Goal: Task Accomplishment & Management: Manage account settings

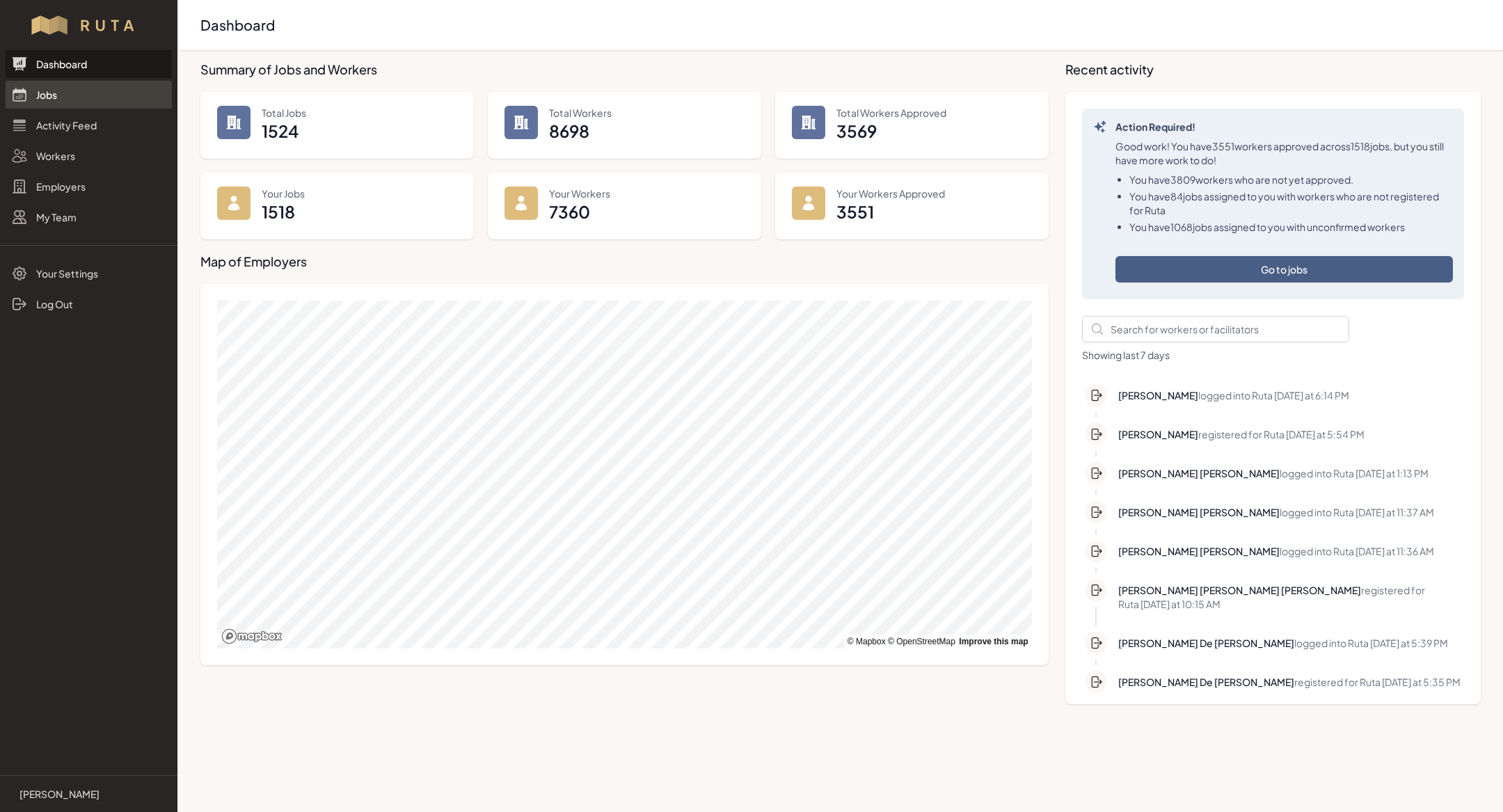
click at [93, 95] on link "Jobs" at bounding box center [89, 94] width 166 height 27
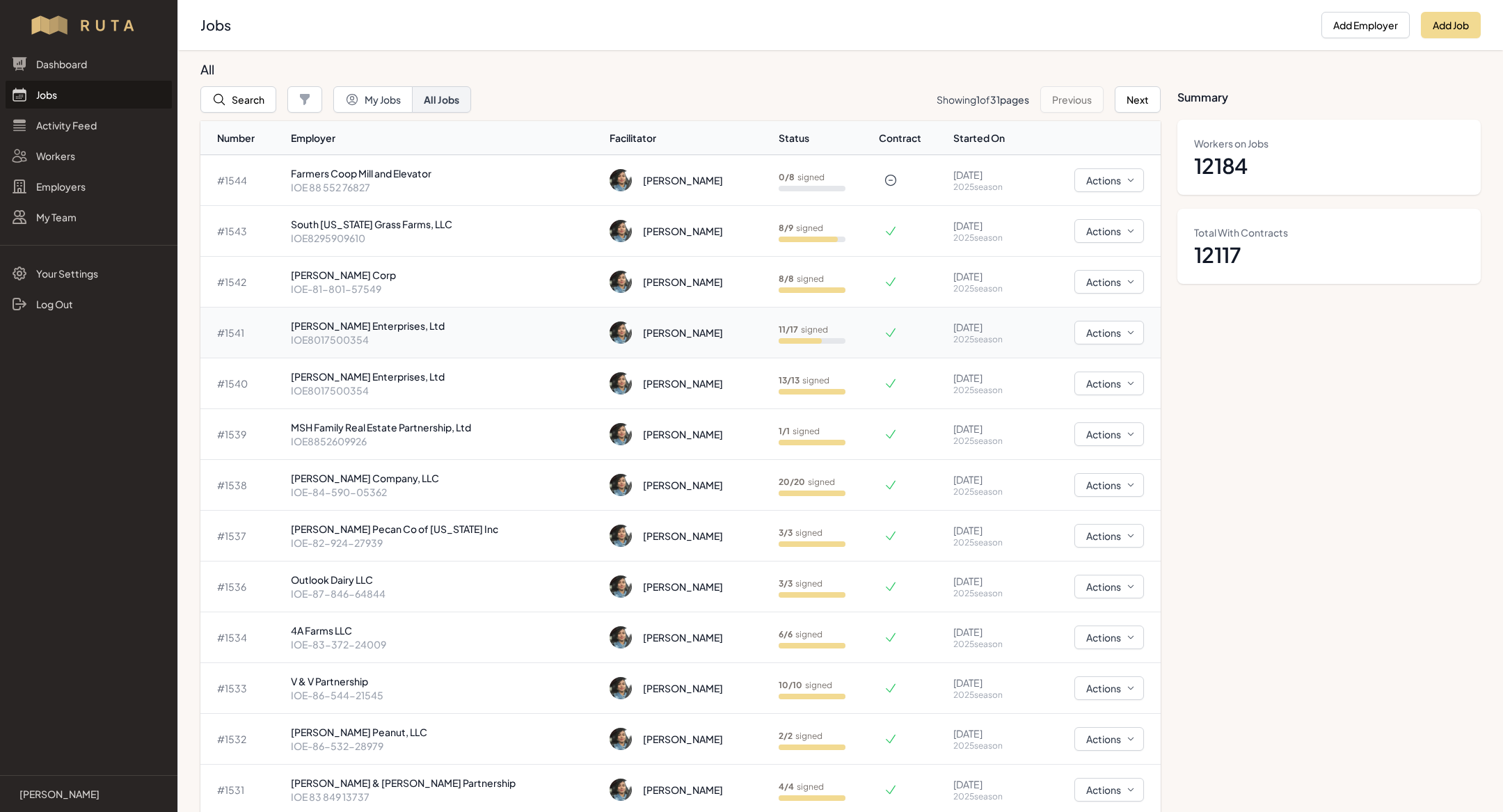
click at [427, 342] on p "IOE8017500354" at bounding box center [444, 339] width 308 height 14
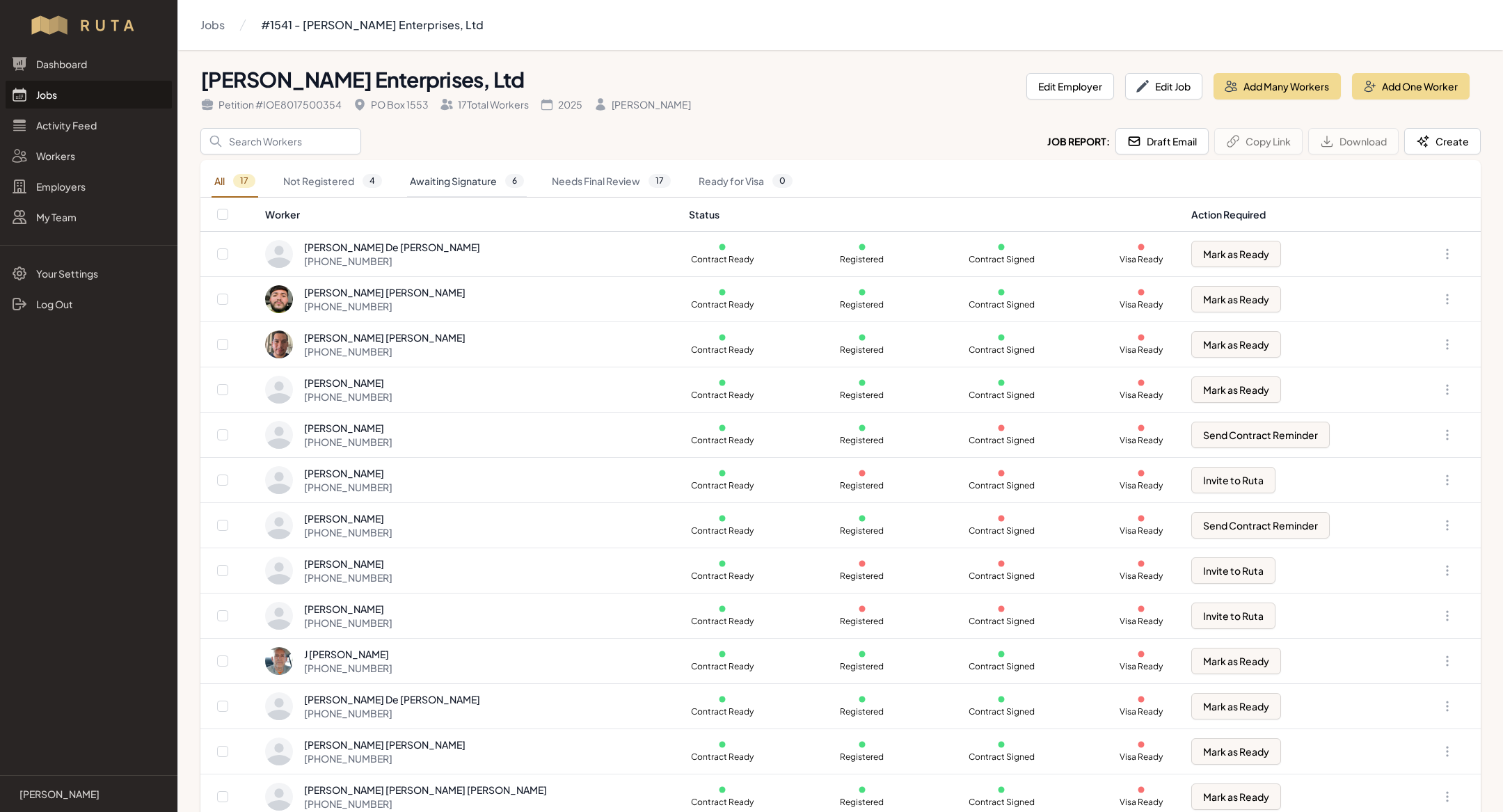
click at [470, 184] on link "Awaiting Signature 6" at bounding box center [466, 181] width 119 height 32
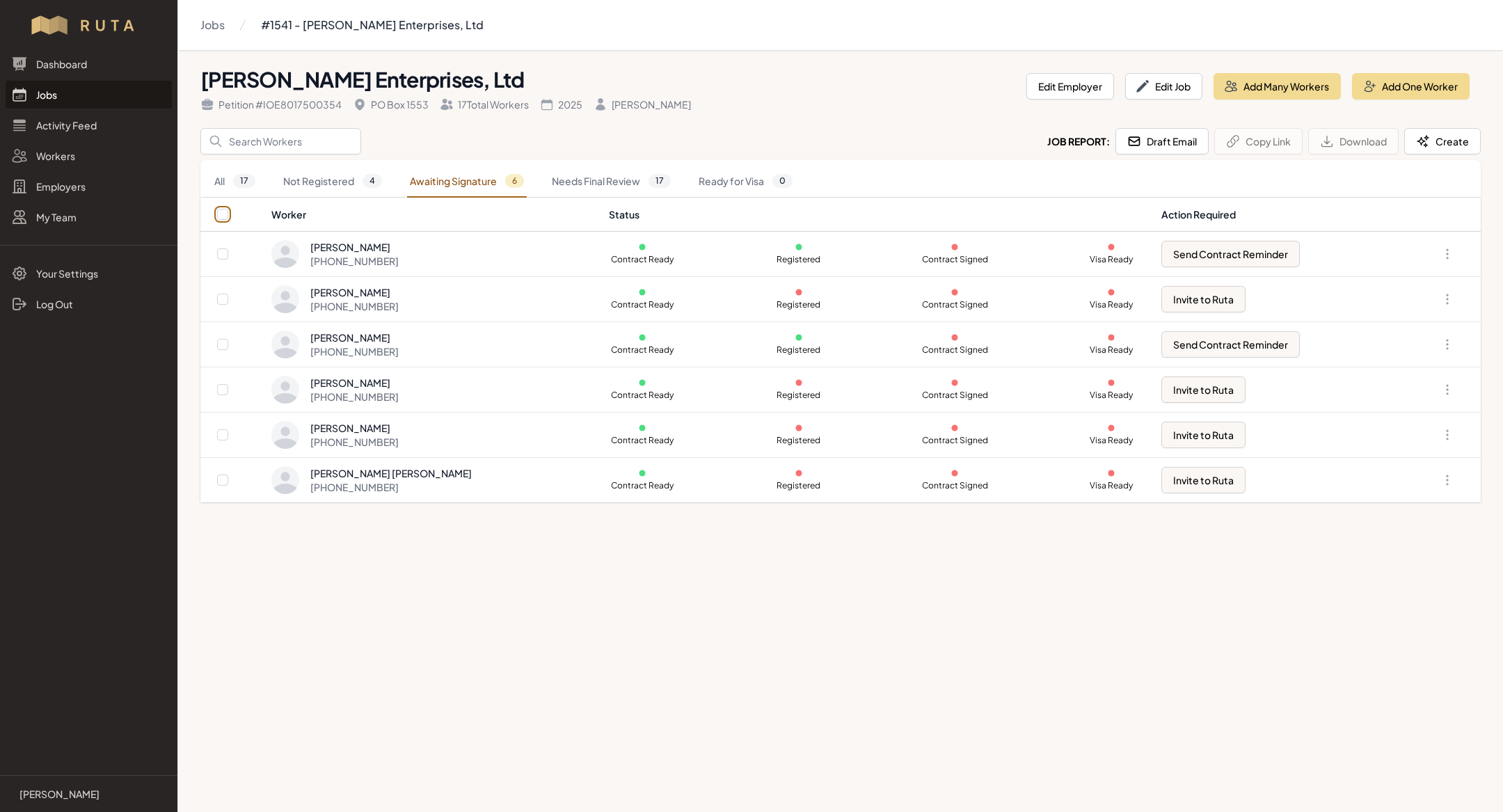
click at [225, 212] on input "checkbox" at bounding box center [222, 214] width 11 height 11
checkbox input "true"
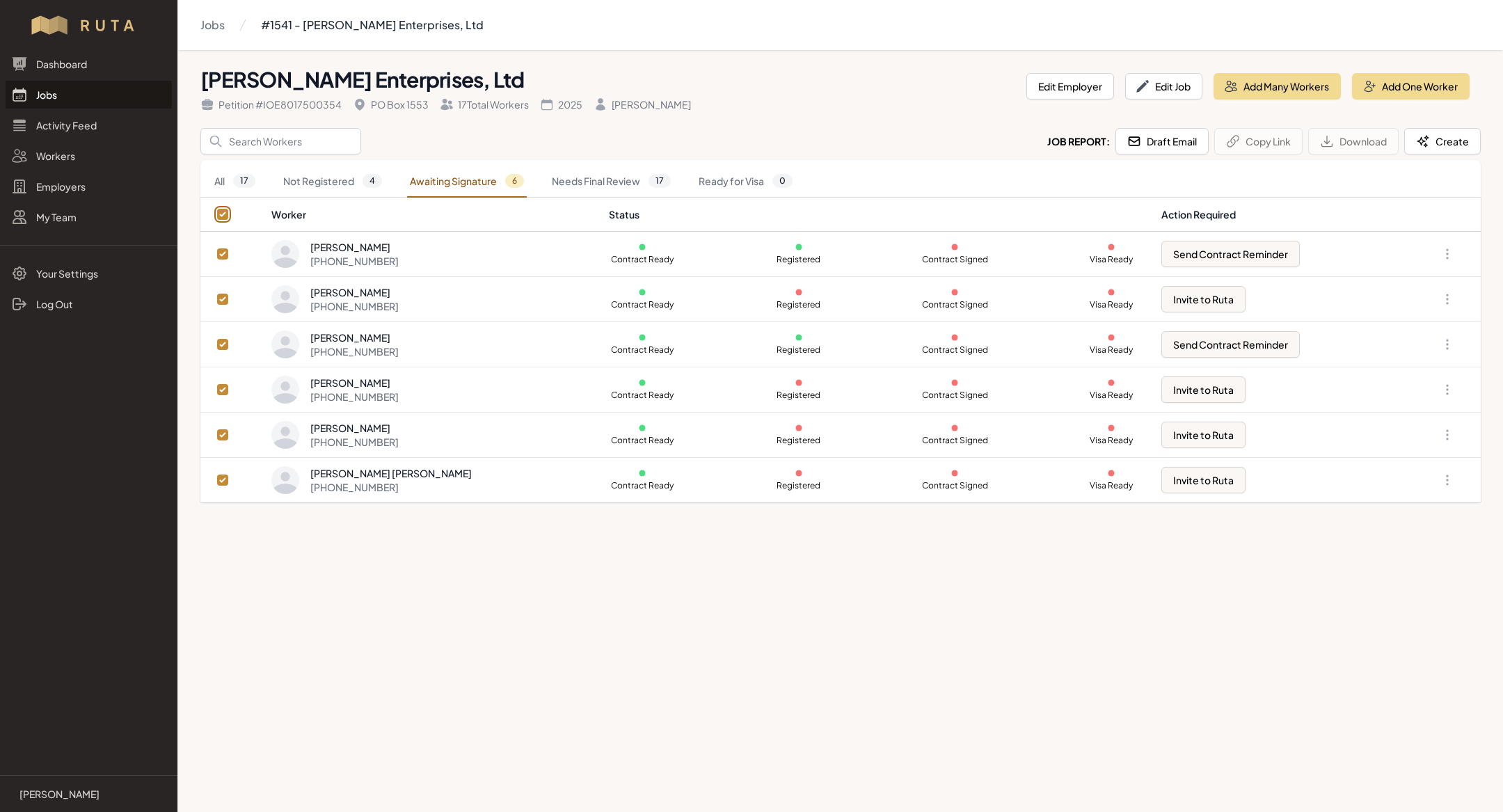
checkbox input "true"
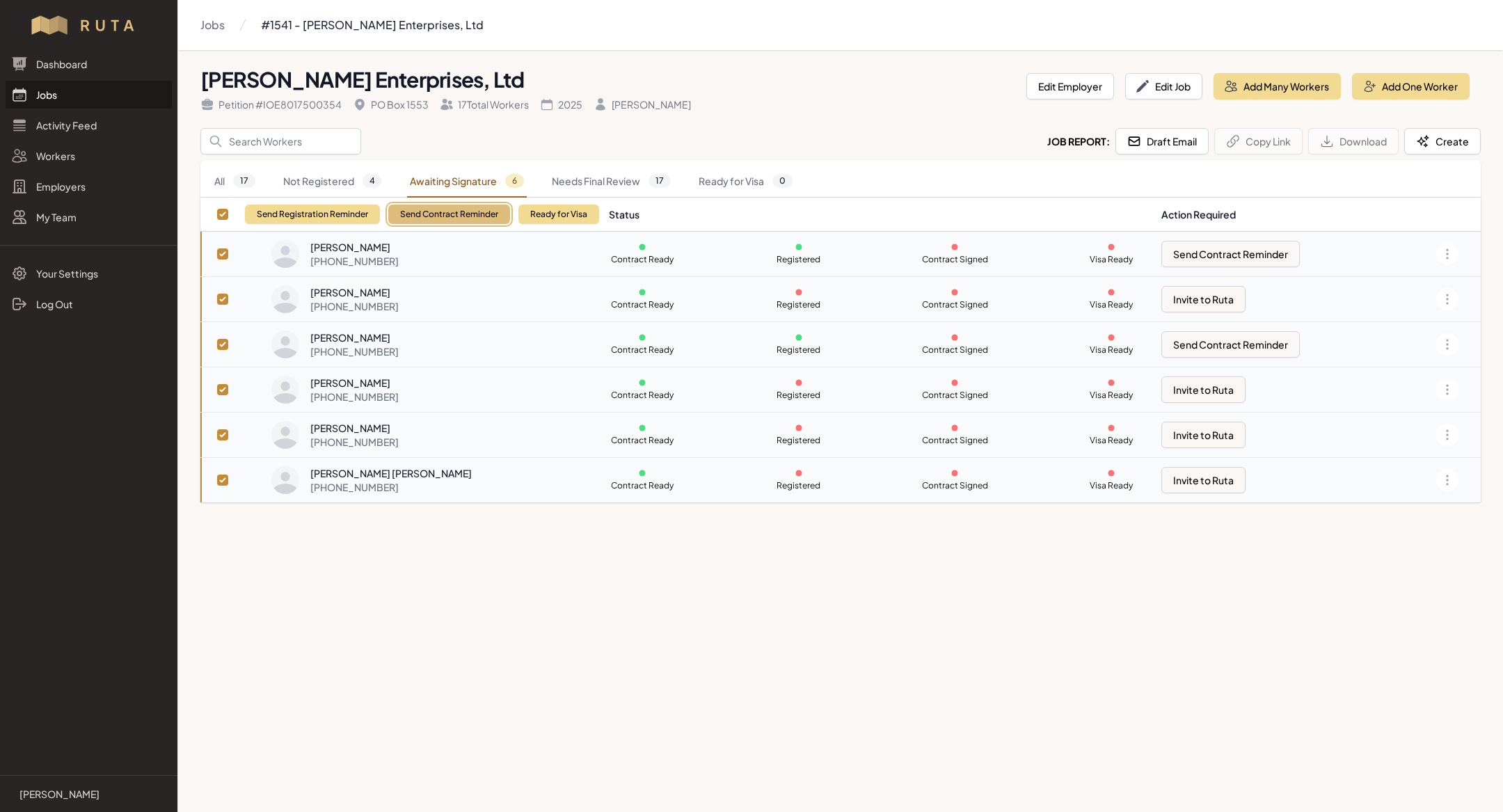
click at [400, 216] on button "Send Contract Reminder" at bounding box center [448, 214] width 122 height 20
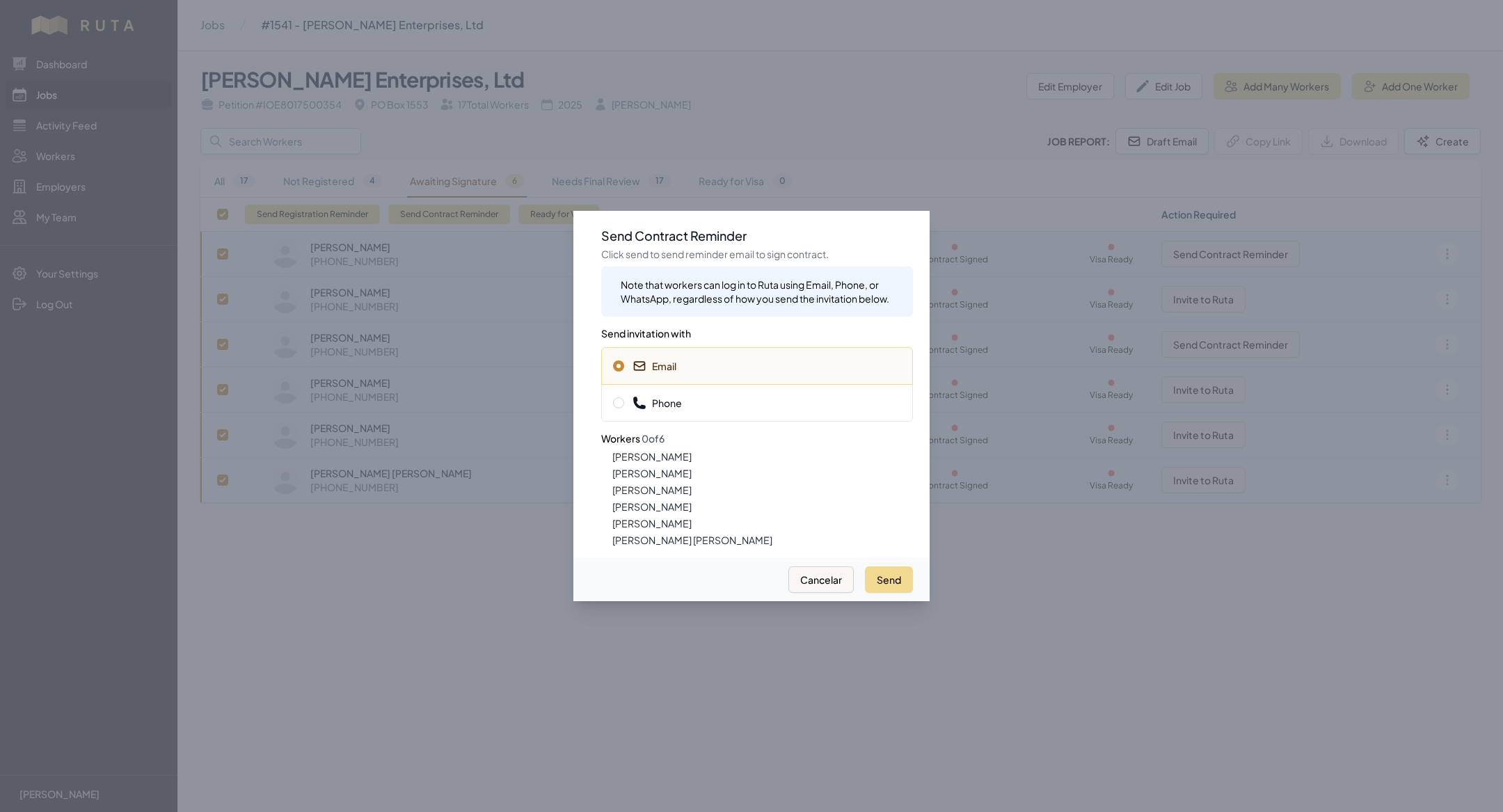
click at [706, 405] on span "Phone" at bounding box center [756, 403] width 288 height 14
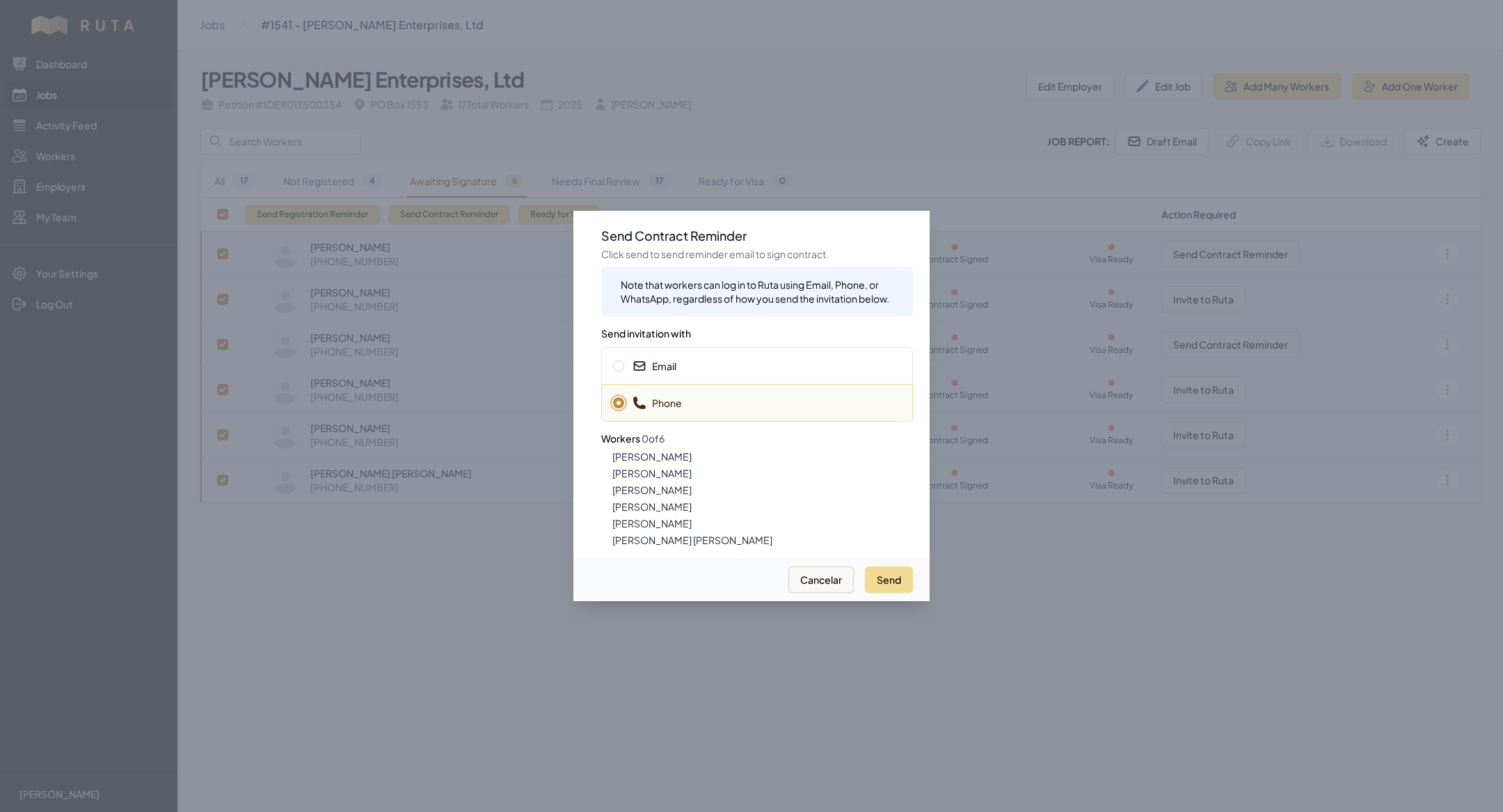
click at [883, 565] on div "Send Cancelar" at bounding box center [752, 579] width 357 height 43
click at [891, 586] on button "Send" at bounding box center [888, 580] width 48 height 27
click at [689, 373] on span "Email" at bounding box center [756, 366] width 288 height 14
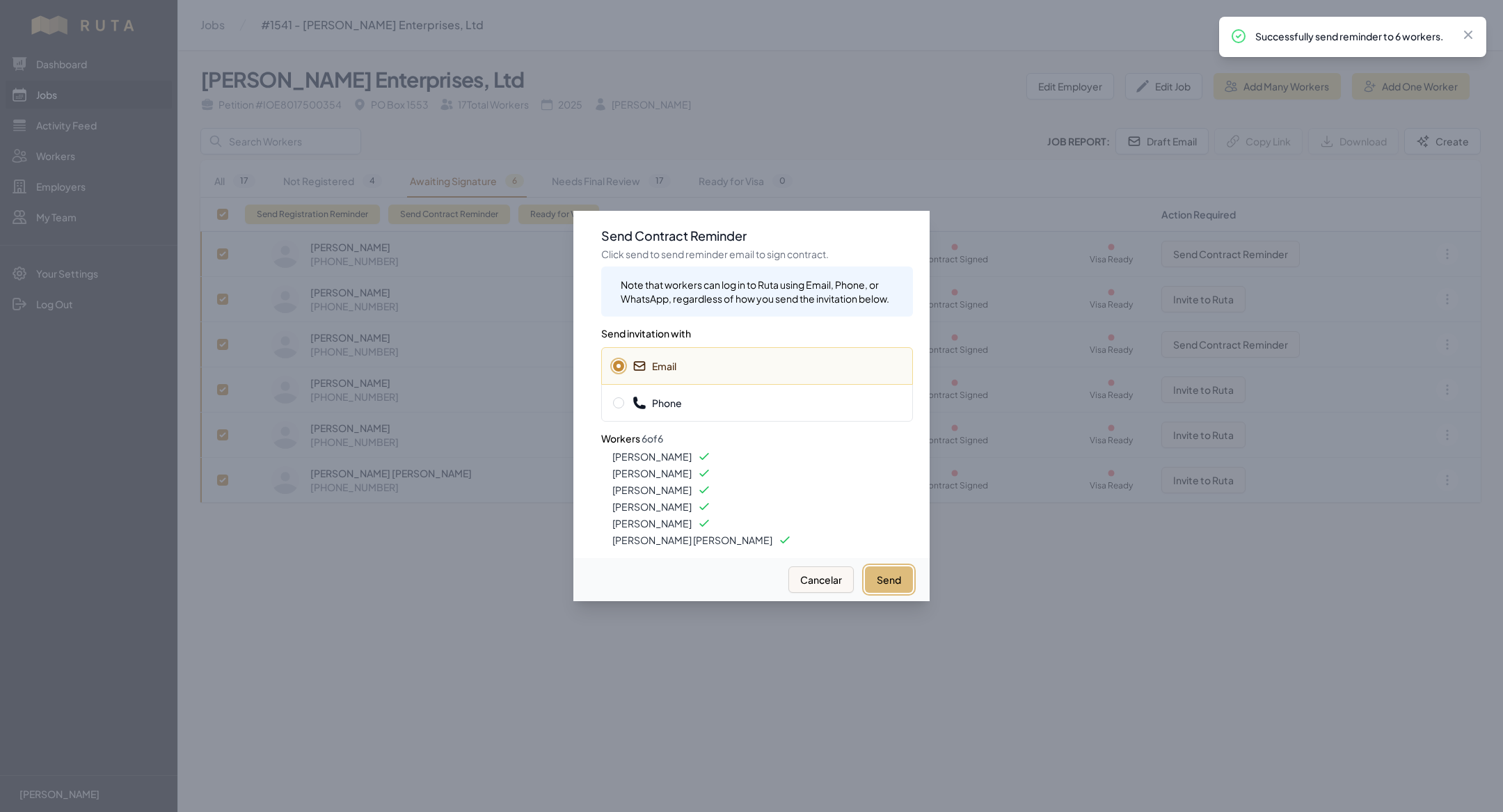
click at [879, 587] on button "Send" at bounding box center [888, 580] width 48 height 27
click at [433, 492] on div at bounding box center [752, 406] width 1503 height 812
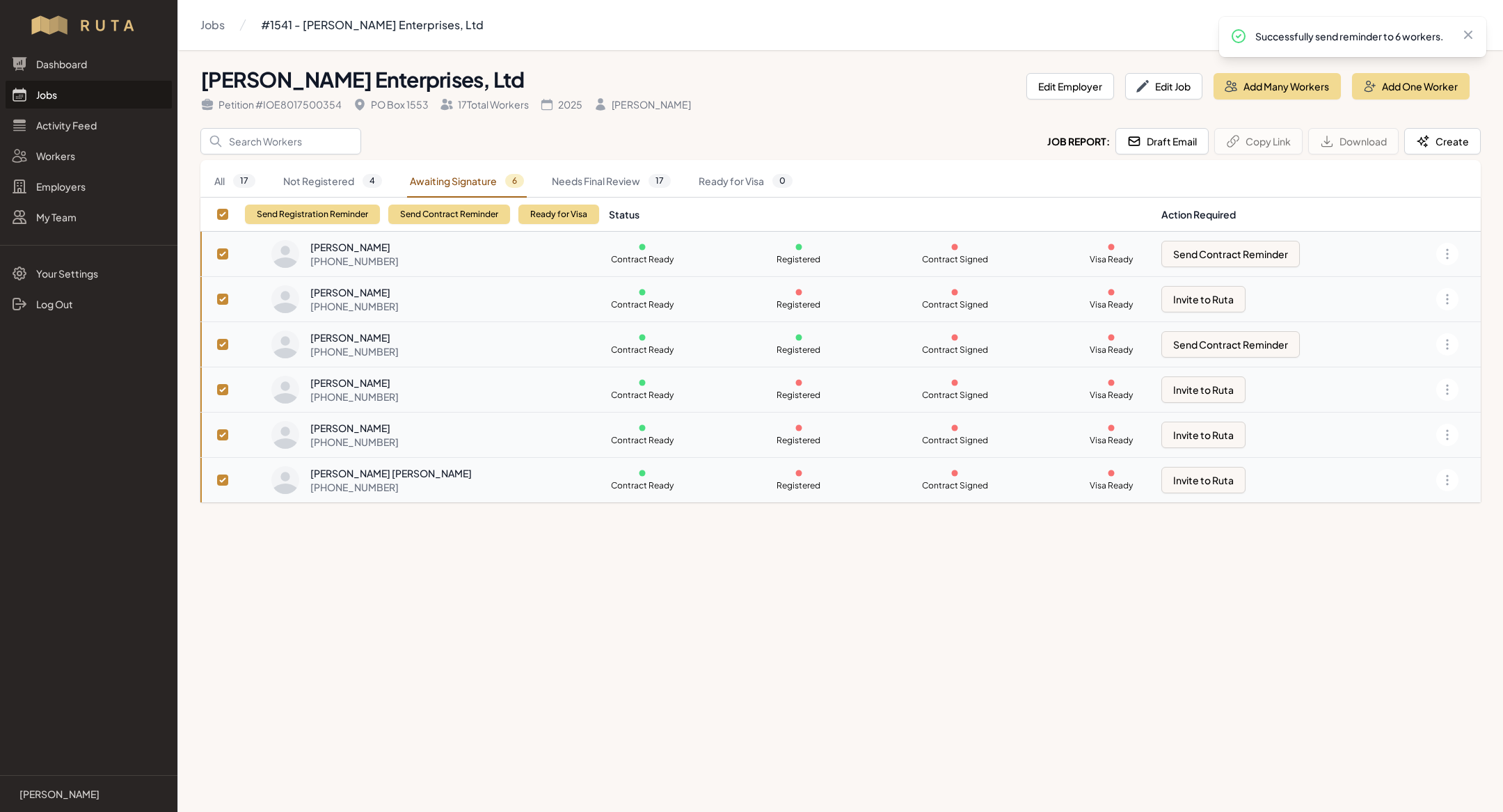
click at [399, 378] on div "[PERSON_NAME]" at bounding box center [354, 382] width 89 height 14
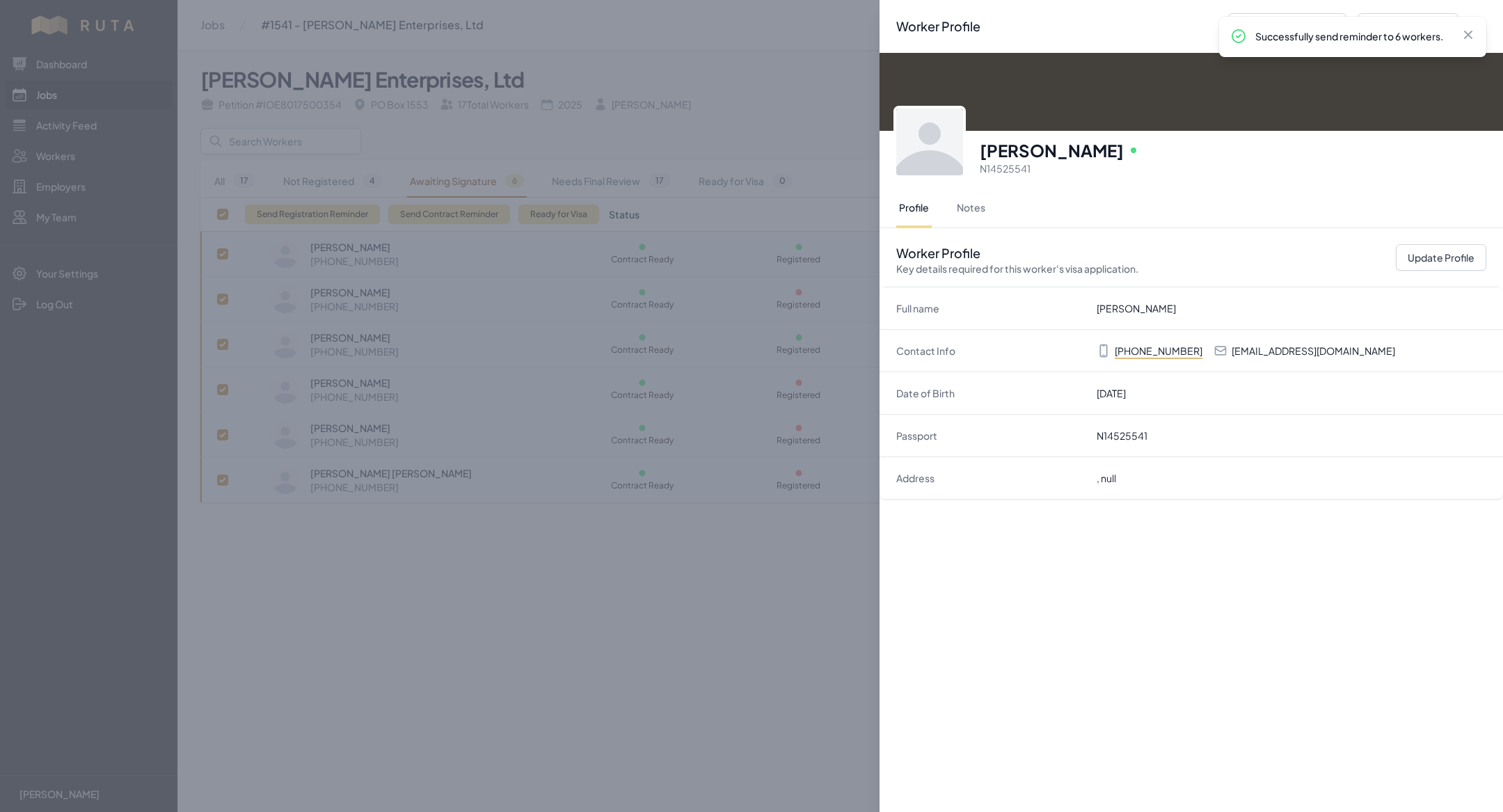
click at [1259, 349] on p "[EMAIL_ADDRESS][DOMAIN_NAME]" at bounding box center [1313, 351] width 163 height 14
copy p "[EMAIL_ADDRESS][DOMAIN_NAME]"
click at [578, 669] on div "Worker Profile Previous Worker Next Worker Close panel [PERSON_NAME] Online N14…" at bounding box center [752, 406] width 1503 height 812
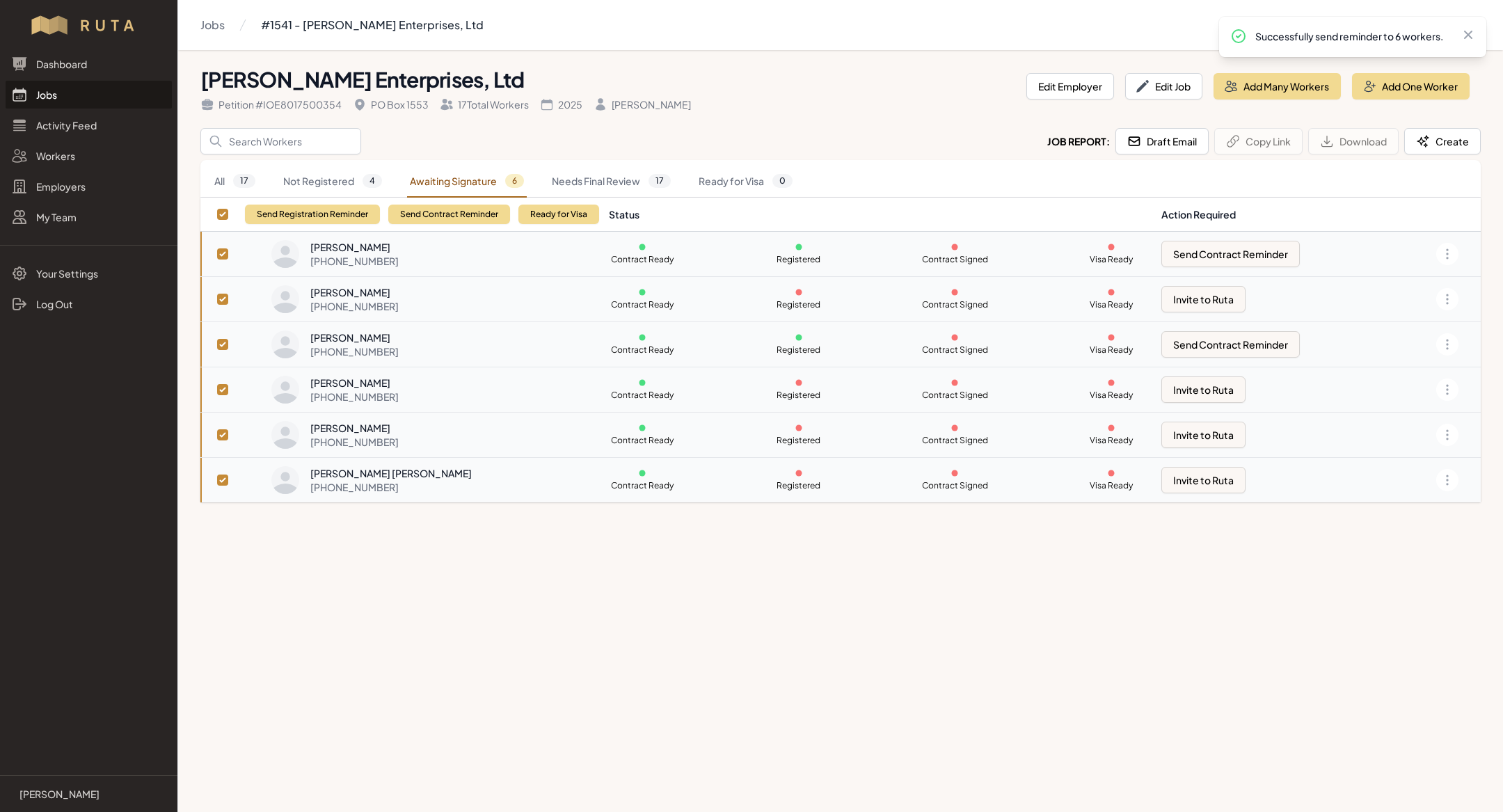
click at [378, 280] on td "[PERSON_NAME] [PHONE_NUMBER]" at bounding box center [436, 300] width 330 height 46
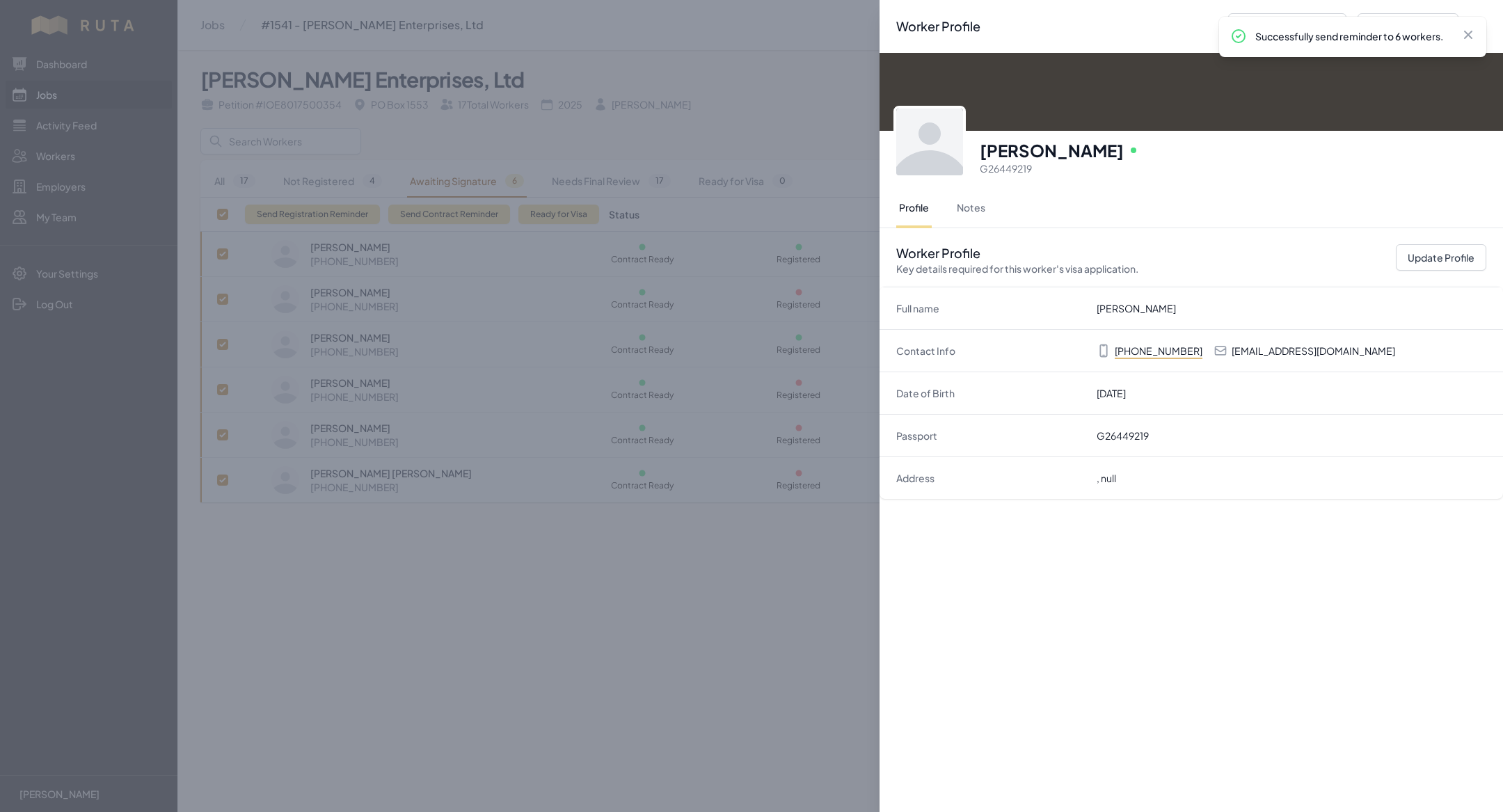
click at [1244, 347] on p "[EMAIL_ADDRESS][DOMAIN_NAME]" at bounding box center [1313, 351] width 163 height 14
copy p "[EMAIL_ADDRESS][DOMAIN_NAME]"
click at [485, 320] on div "Worker Profile Previous Worker Next Worker Close panel [PERSON_NAME] Online G26…" at bounding box center [752, 406] width 1503 height 812
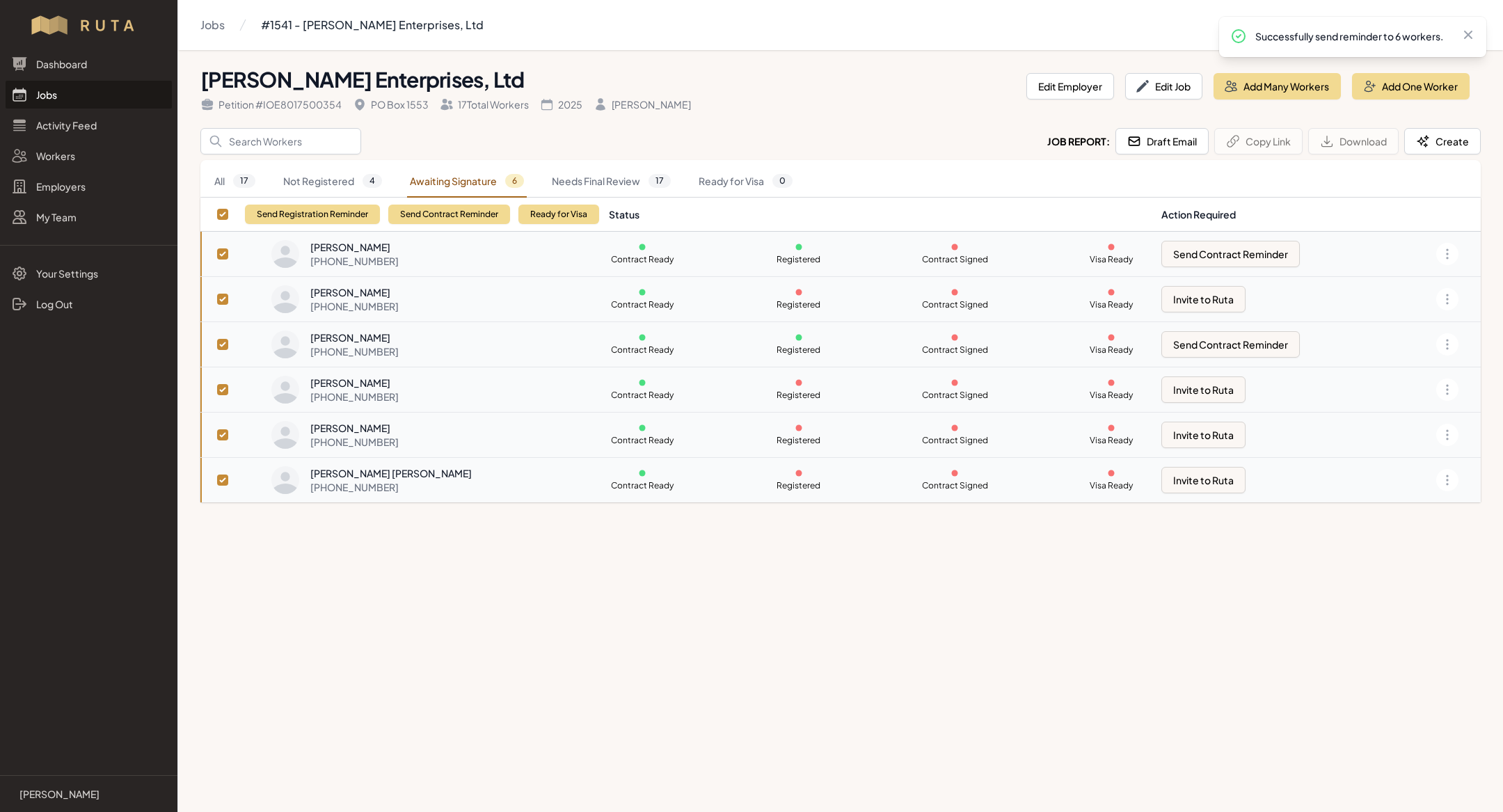
click at [93, 95] on link "Jobs" at bounding box center [89, 94] width 166 height 27
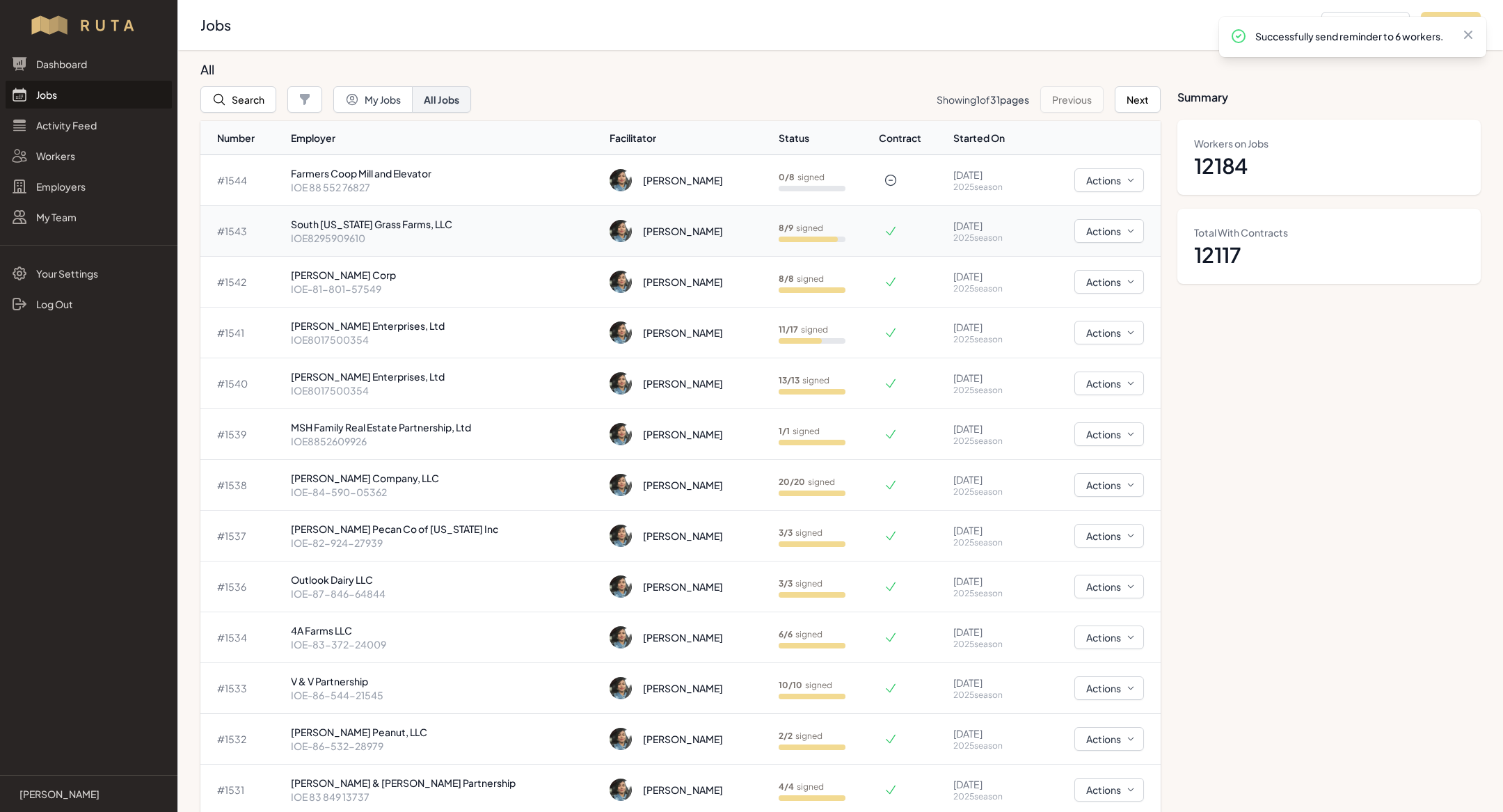
click at [380, 225] on p "South [US_STATE] Grass Farms, LLC" at bounding box center [444, 224] width 308 height 14
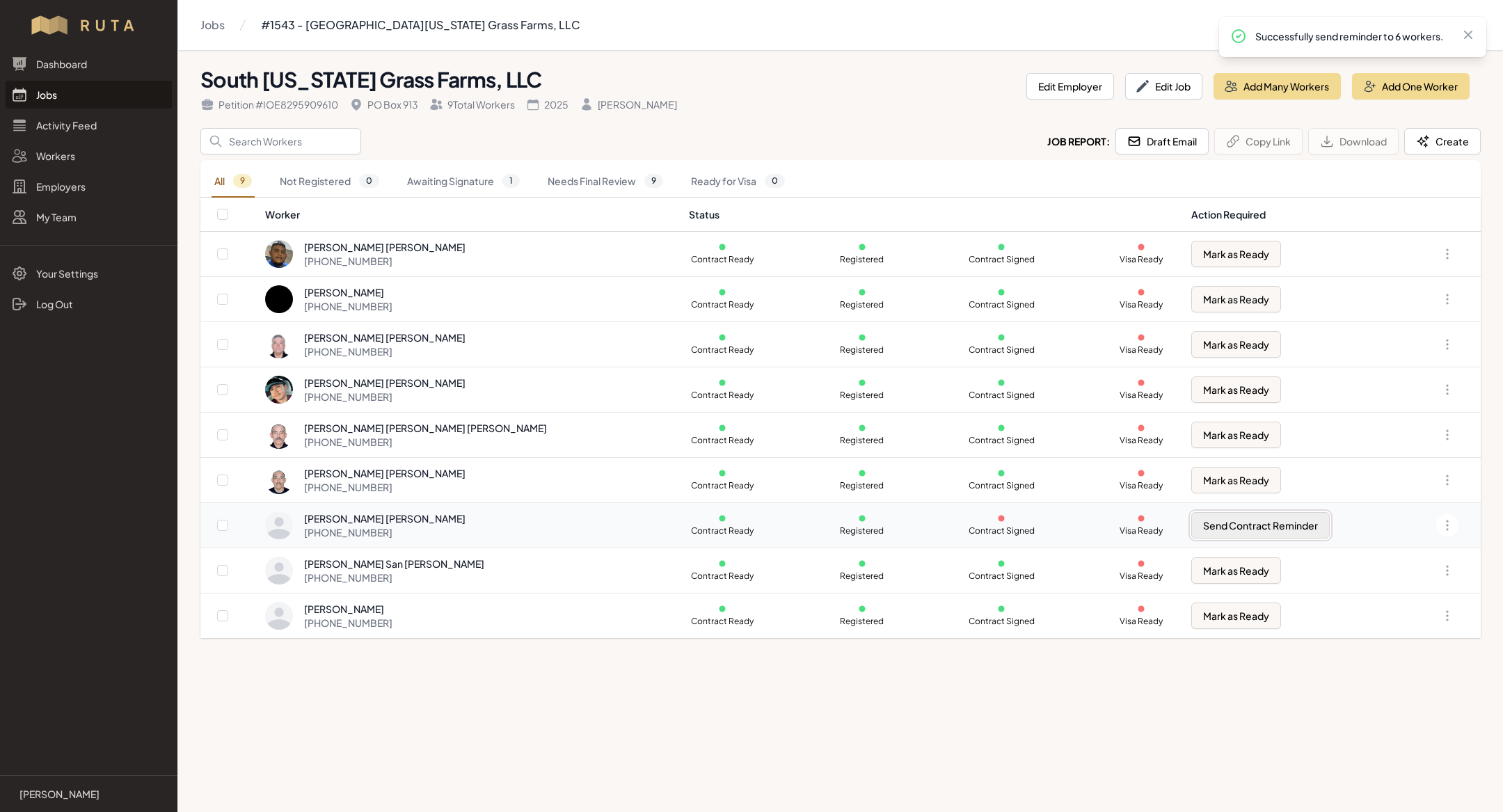
click at [1235, 521] on button "Send Contract Reminder" at bounding box center [1260, 525] width 138 height 27
checkbox input "true"
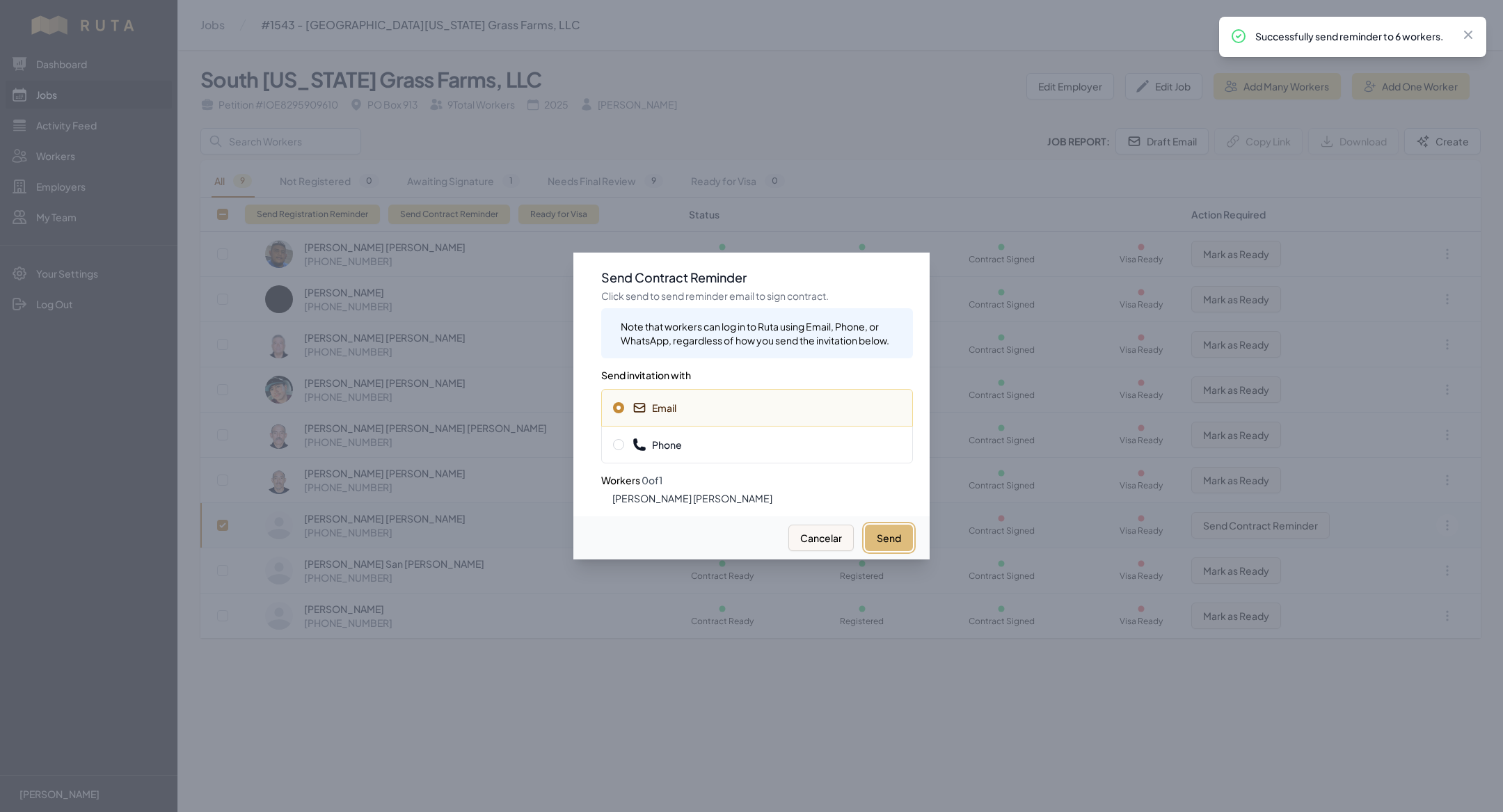
click at [882, 546] on button "Send" at bounding box center [888, 538] width 48 height 27
click at [515, 638] on div at bounding box center [752, 406] width 1503 height 812
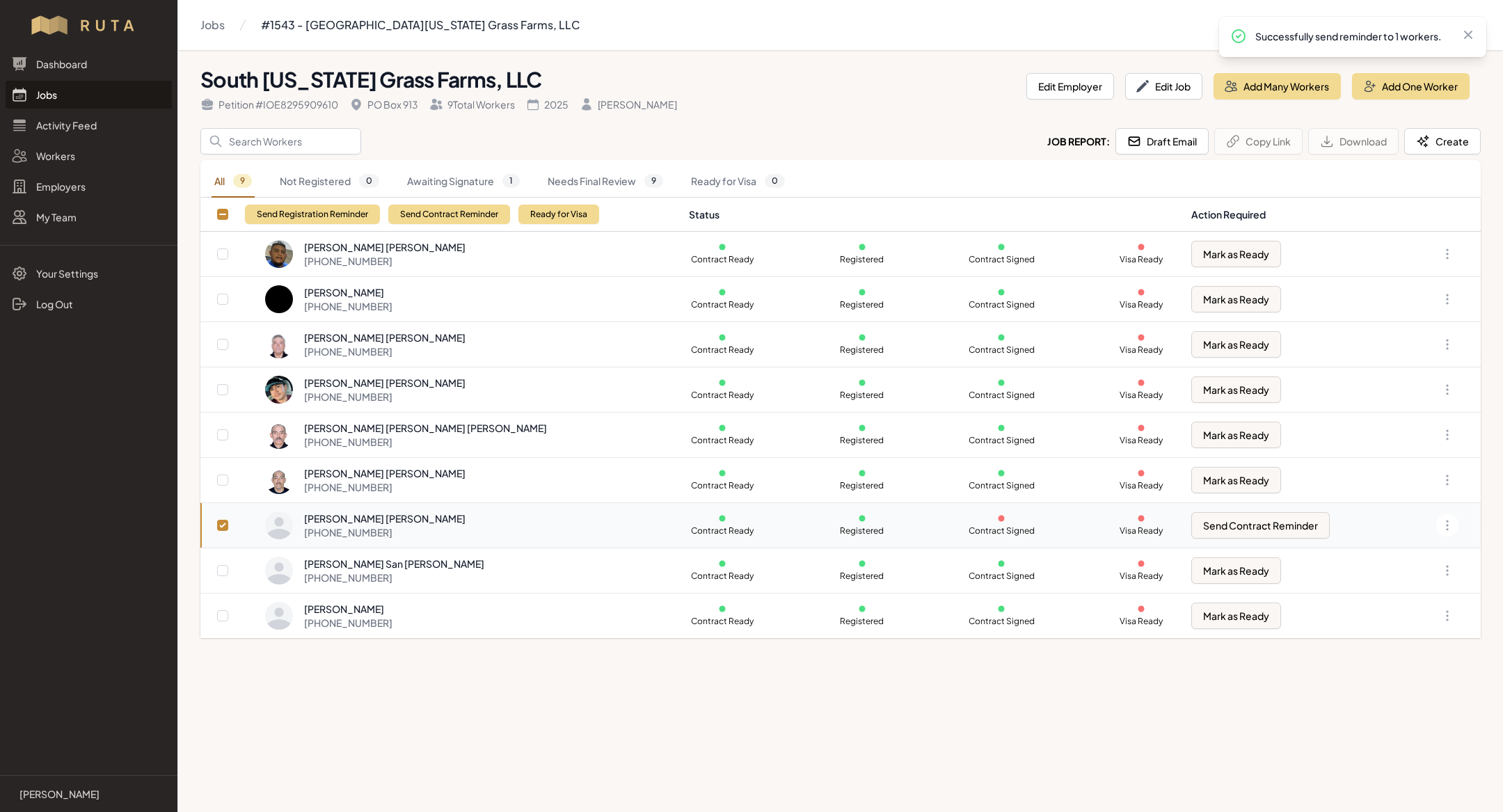
click at [86, 100] on link "Jobs" at bounding box center [89, 94] width 166 height 27
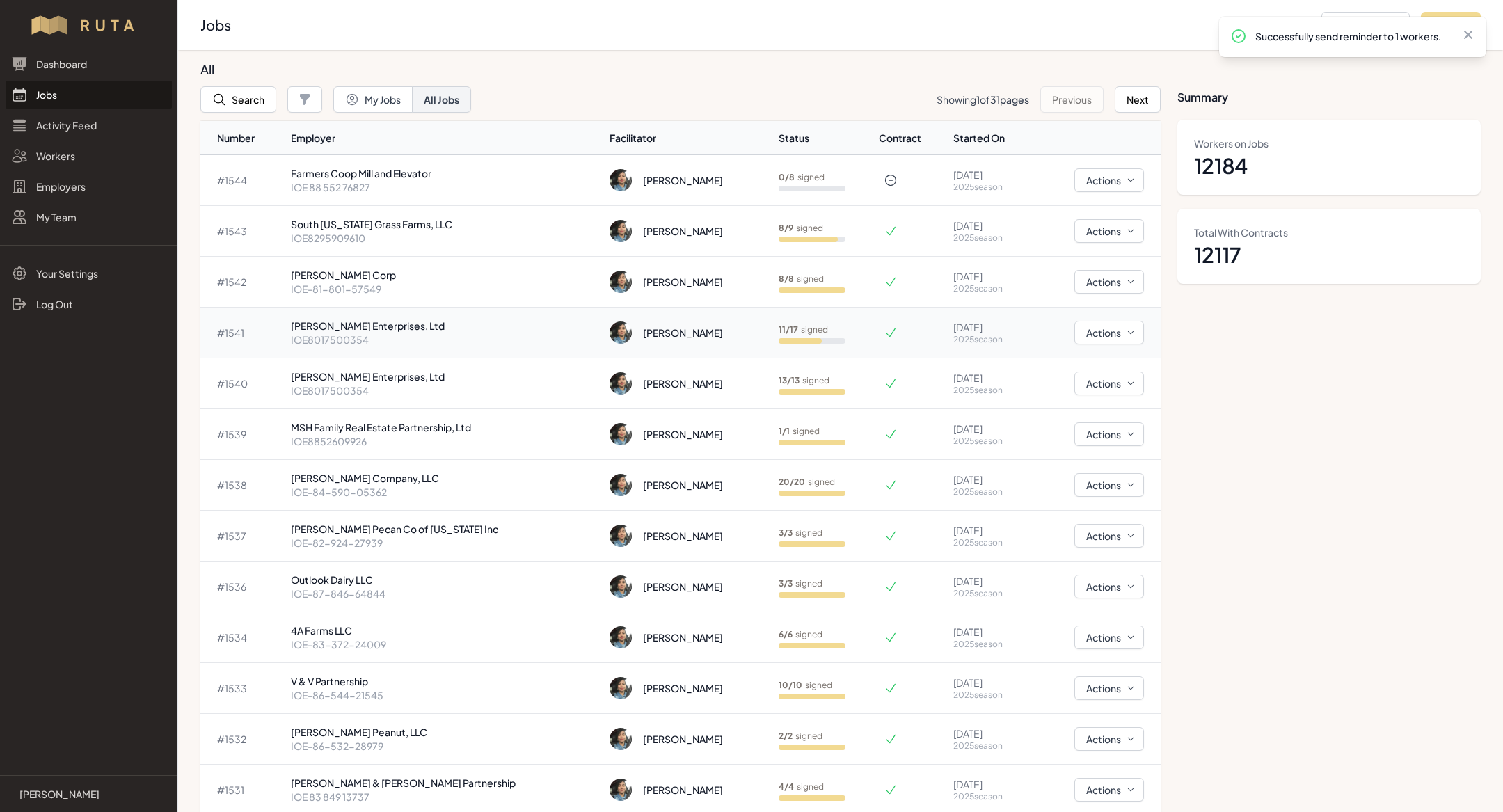
click at [382, 338] on p "IOE8017500354" at bounding box center [444, 339] width 308 height 14
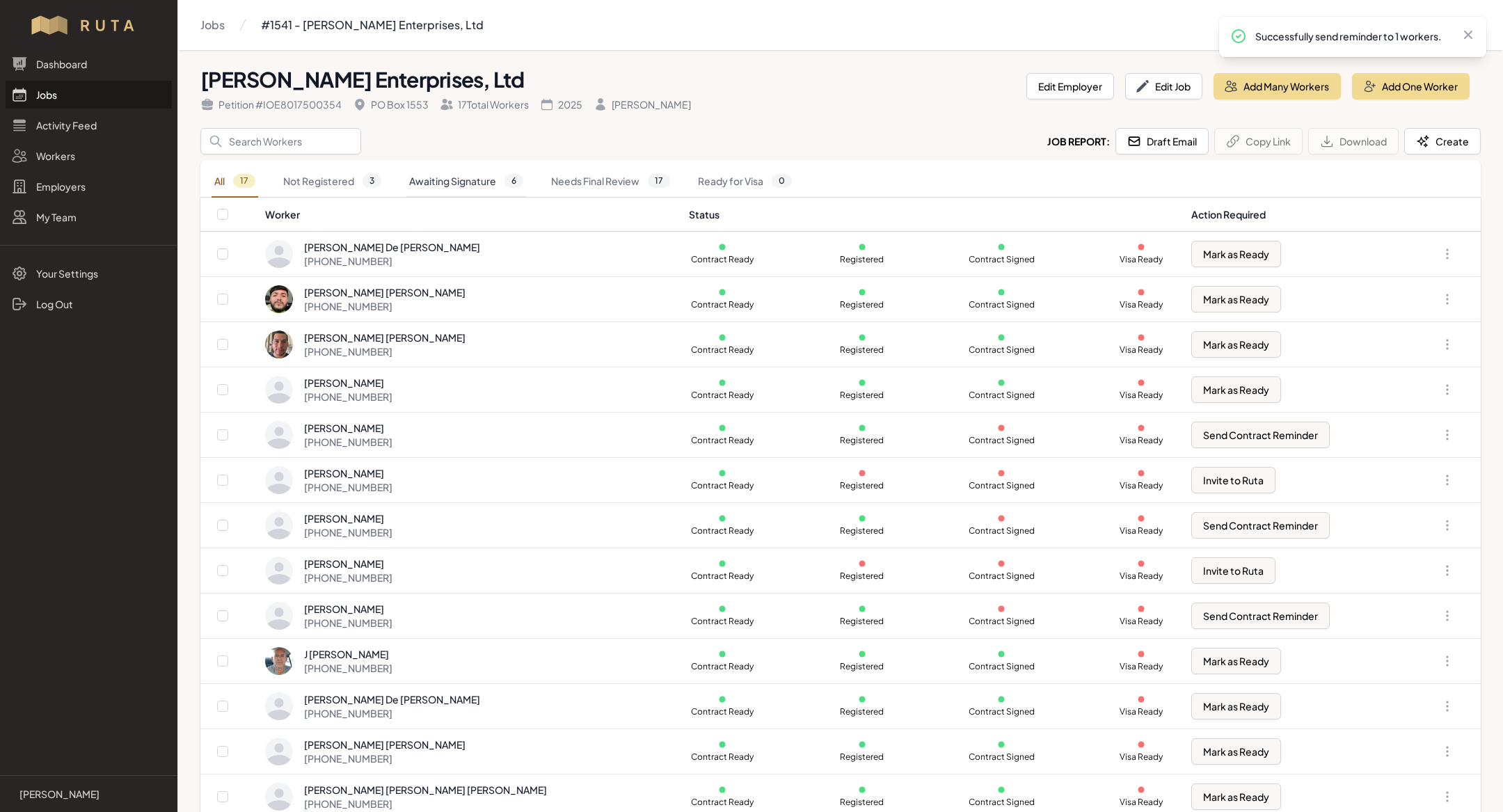
click at [472, 187] on link "Awaiting Signature 6" at bounding box center [466, 181] width 119 height 32
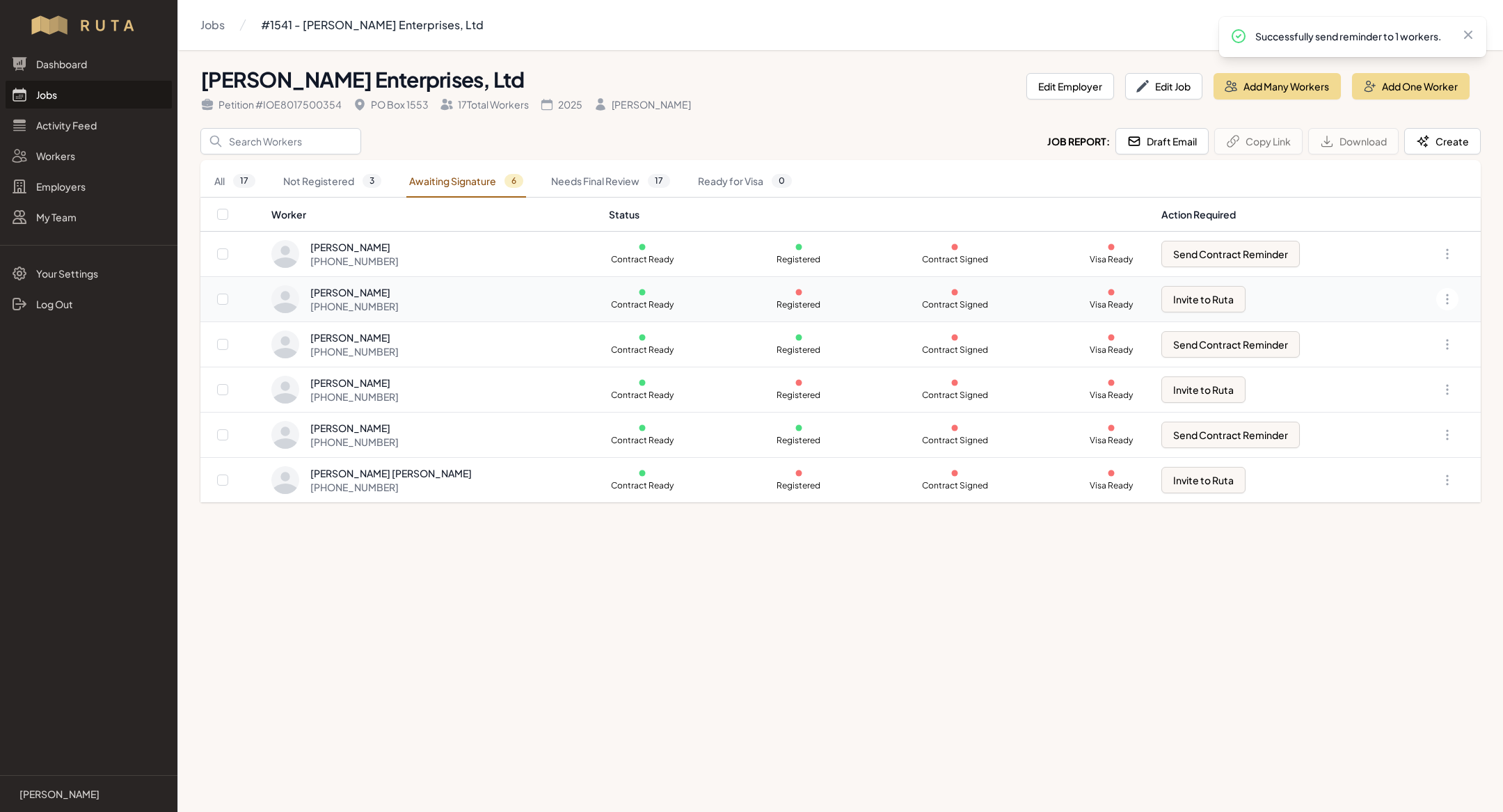
click at [415, 298] on div "[PERSON_NAME] [PHONE_NUMBER]" at bounding box center [431, 298] width 320 height 27
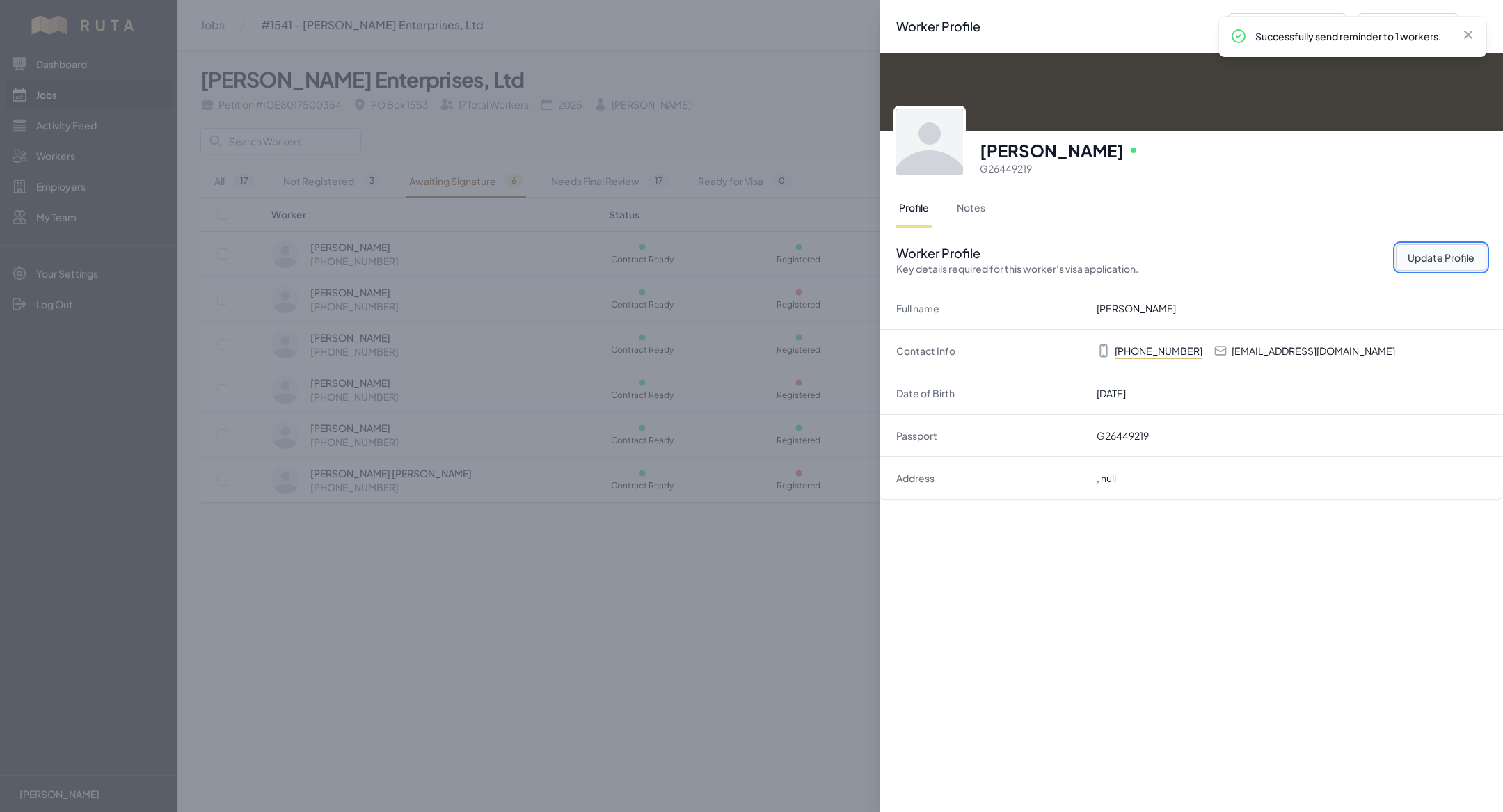
click at [1474, 254] on button "Update Profile" at bounding box center [1440, 258] width 90 height 27
select select "US"
select select "H-2B"
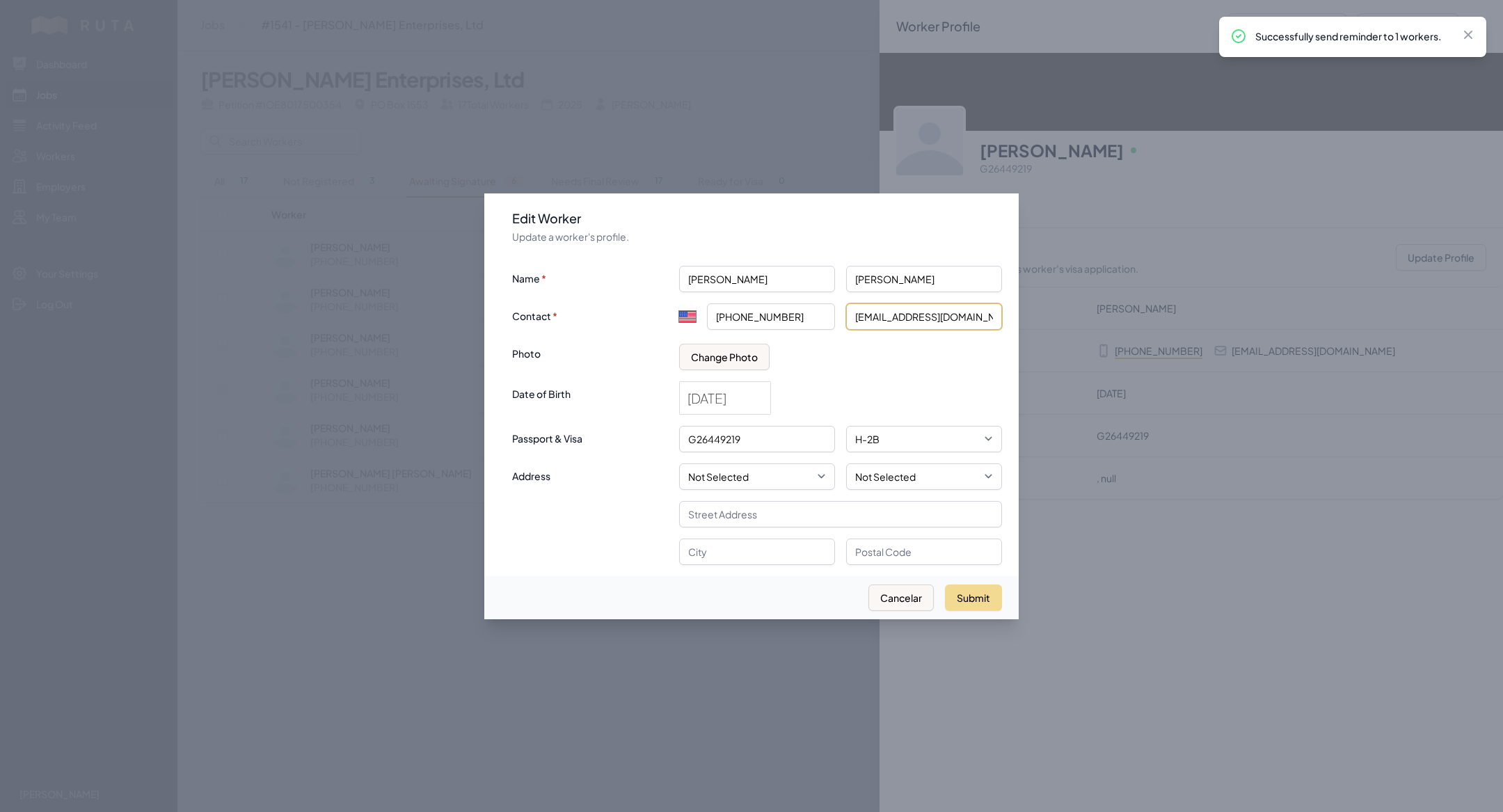
click at [879, 320] on input "[EMAIL_ADDRESS][DOMAIN_NAME]" at bounding box center [923, 316] width 155 height 27
paste input "ft86196"
type input "[EMAIL_ADDRESS][DOMAIN_NAME]"
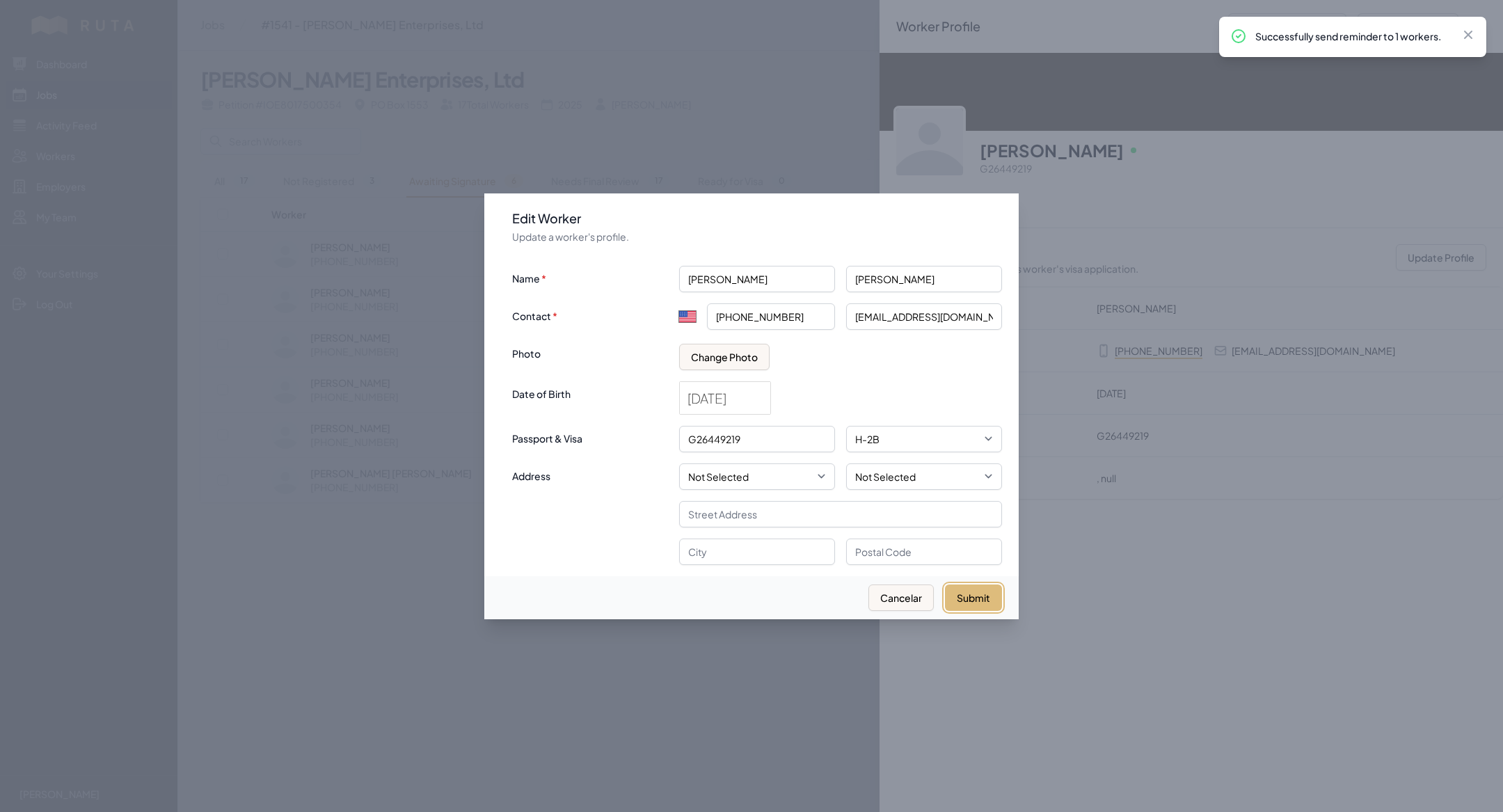
click at [964, 599] on button "Submit" at bounding box center [973, 598] width 57 height 27
select select "MX"
type input "+52"
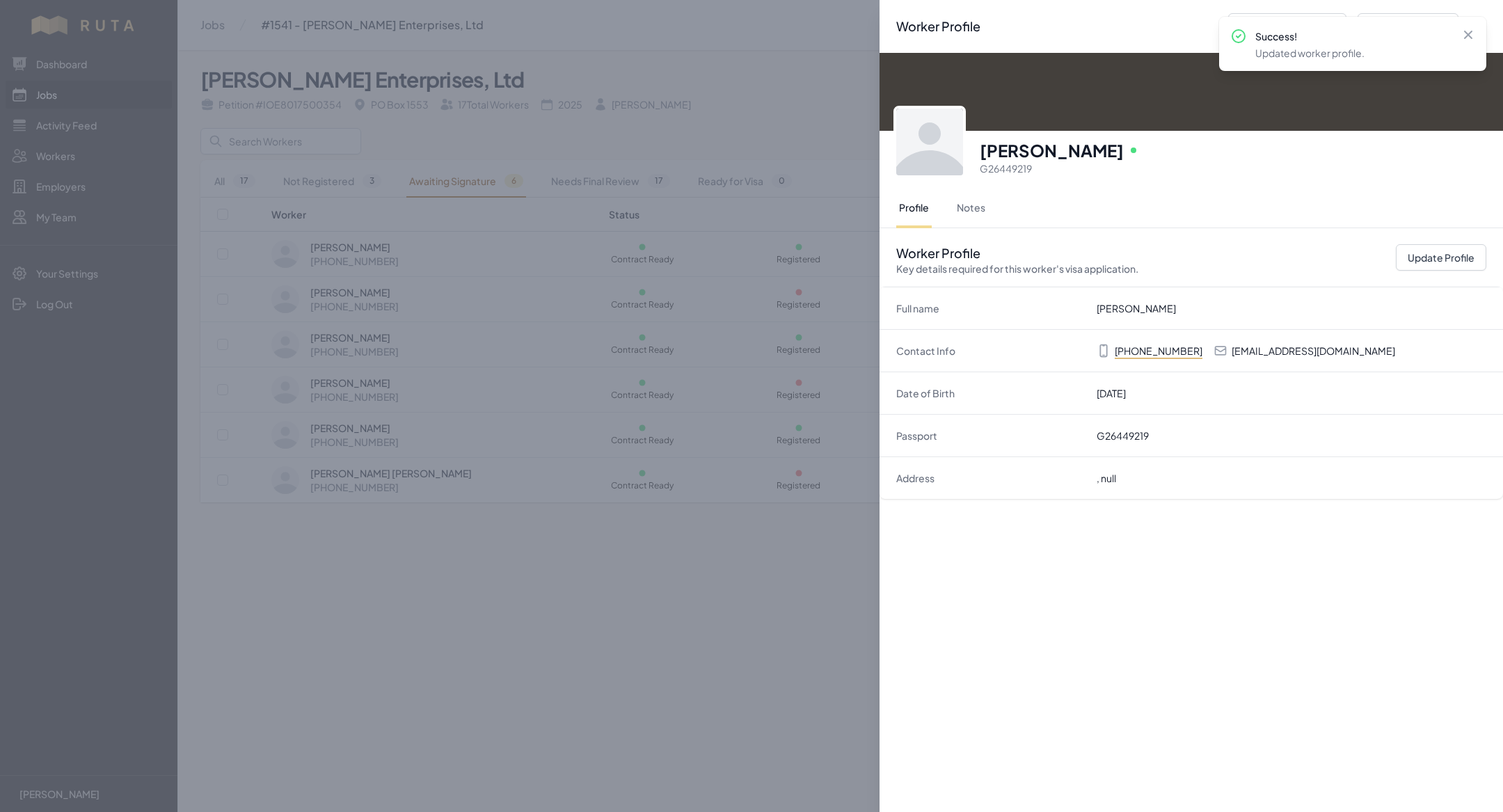
click at [630, 587] on div "Worker Profile Previous Worker Next Worker Close panel [PERSON_NAME] Online G26…" at bounding box center [752, 406] width 1503 height 812
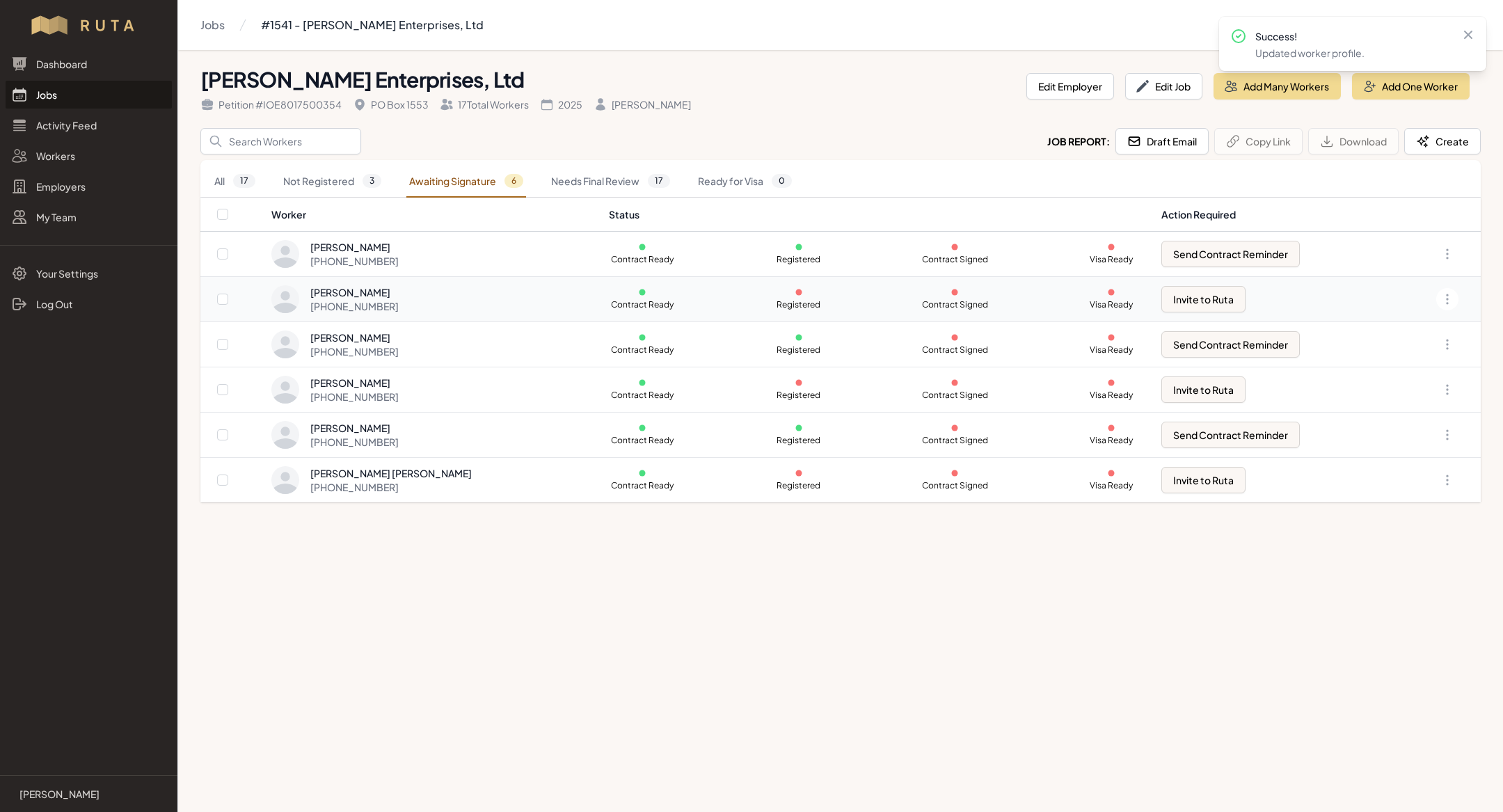
click at [1196, 283] on td "Invite to Ruta" at bounding box center [1274, 300] width 244 height 46
click at [1196, 297] on button "Invite to Ruta" at bounding box center [1203, 299] width 84 height 27
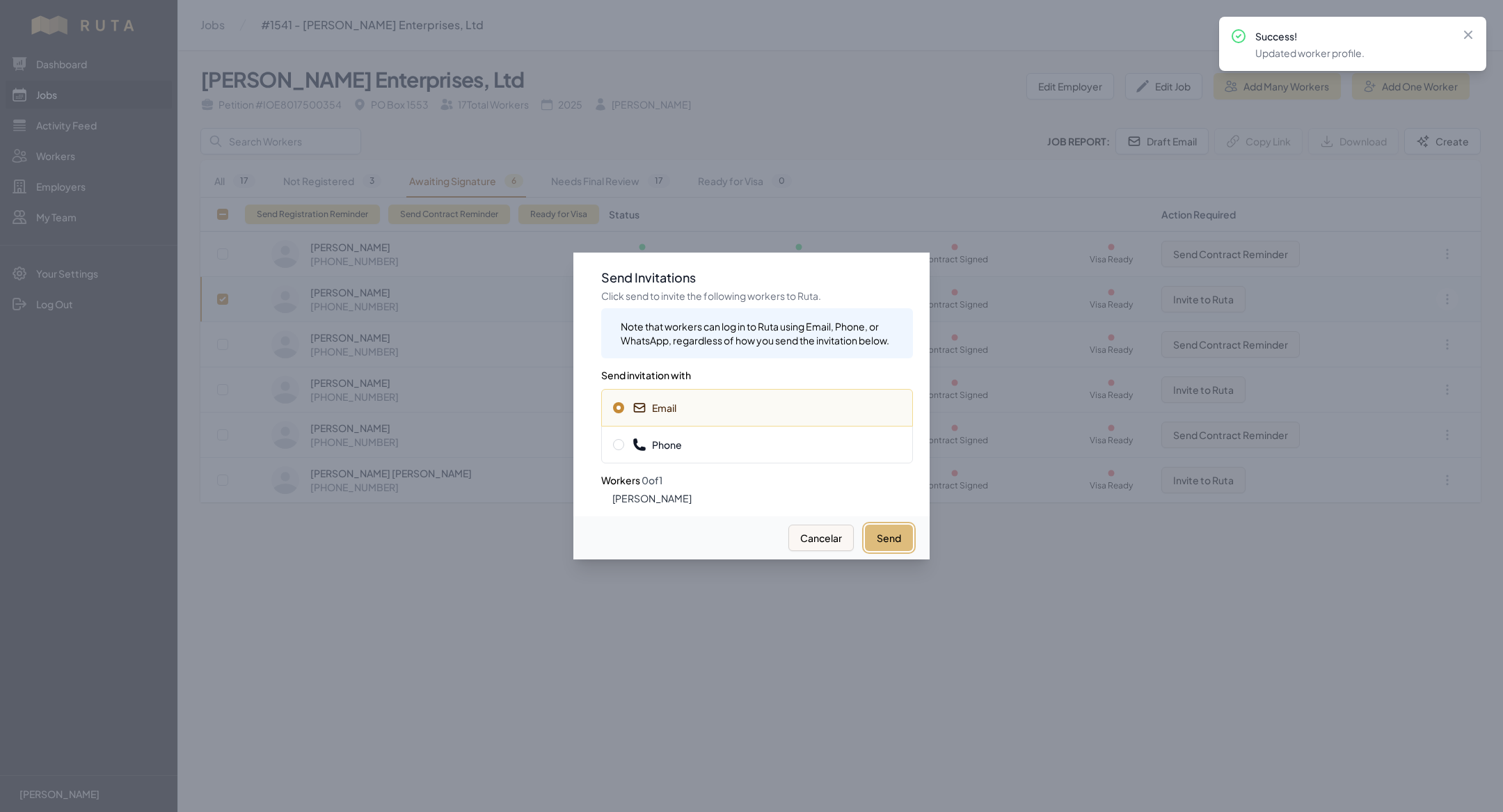
click at [892, 547] on button "Send" at bounding box center [888, 538] width 48 height 27
click at [898, 517] on div "Send Cancelar" at bounding box center [752, 537] width 357 height 43
click at [898, 531] on button "Send" at bounding box center [888, 538] width 48 height 27
click at [617, 640] on div at bounding box center [752, 406] width 1503 height 812
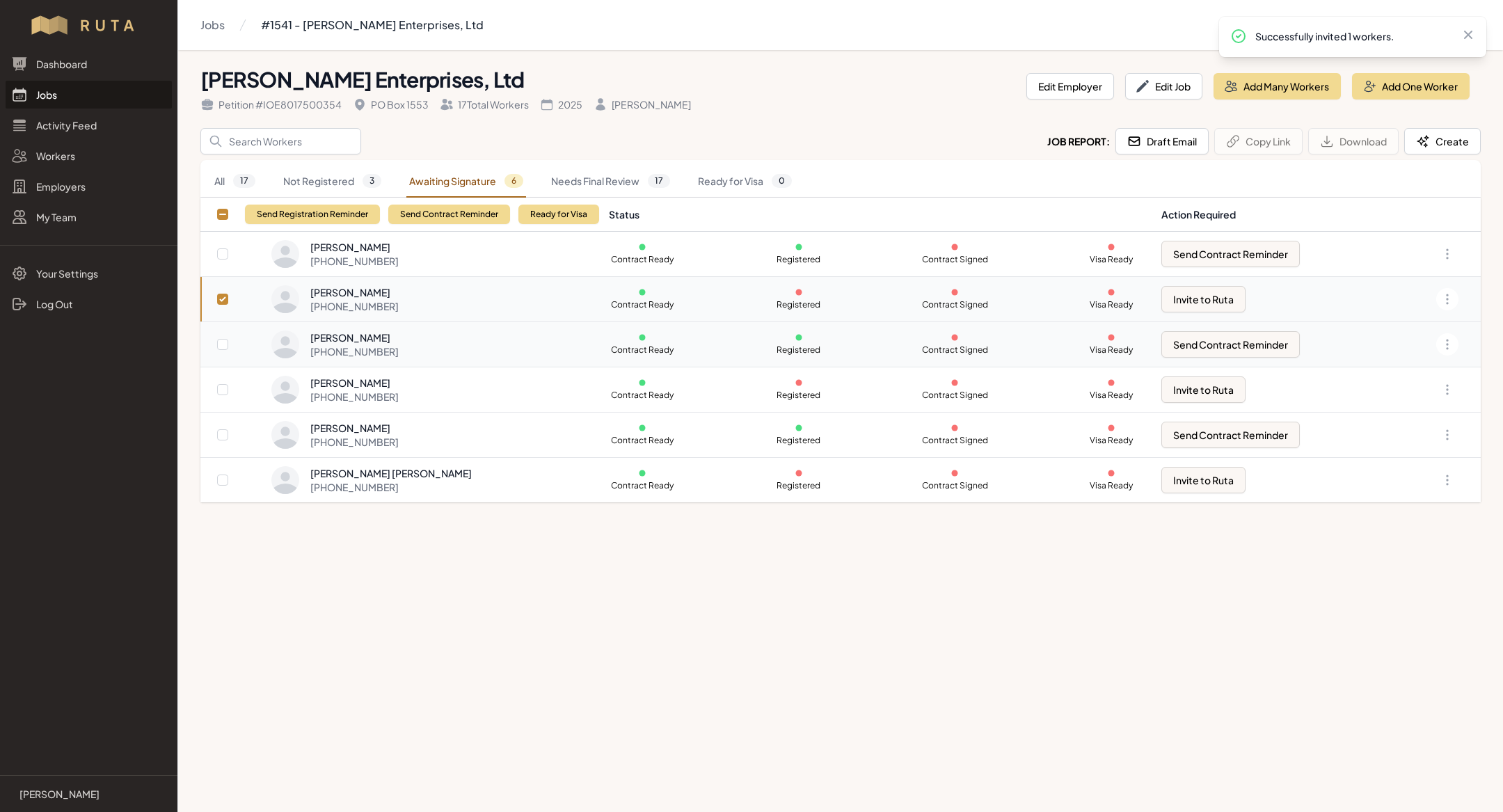
click at [360, 345] on div "[PHONE_NUMBER]" at bounding box center [354, 352] width 89 height 14
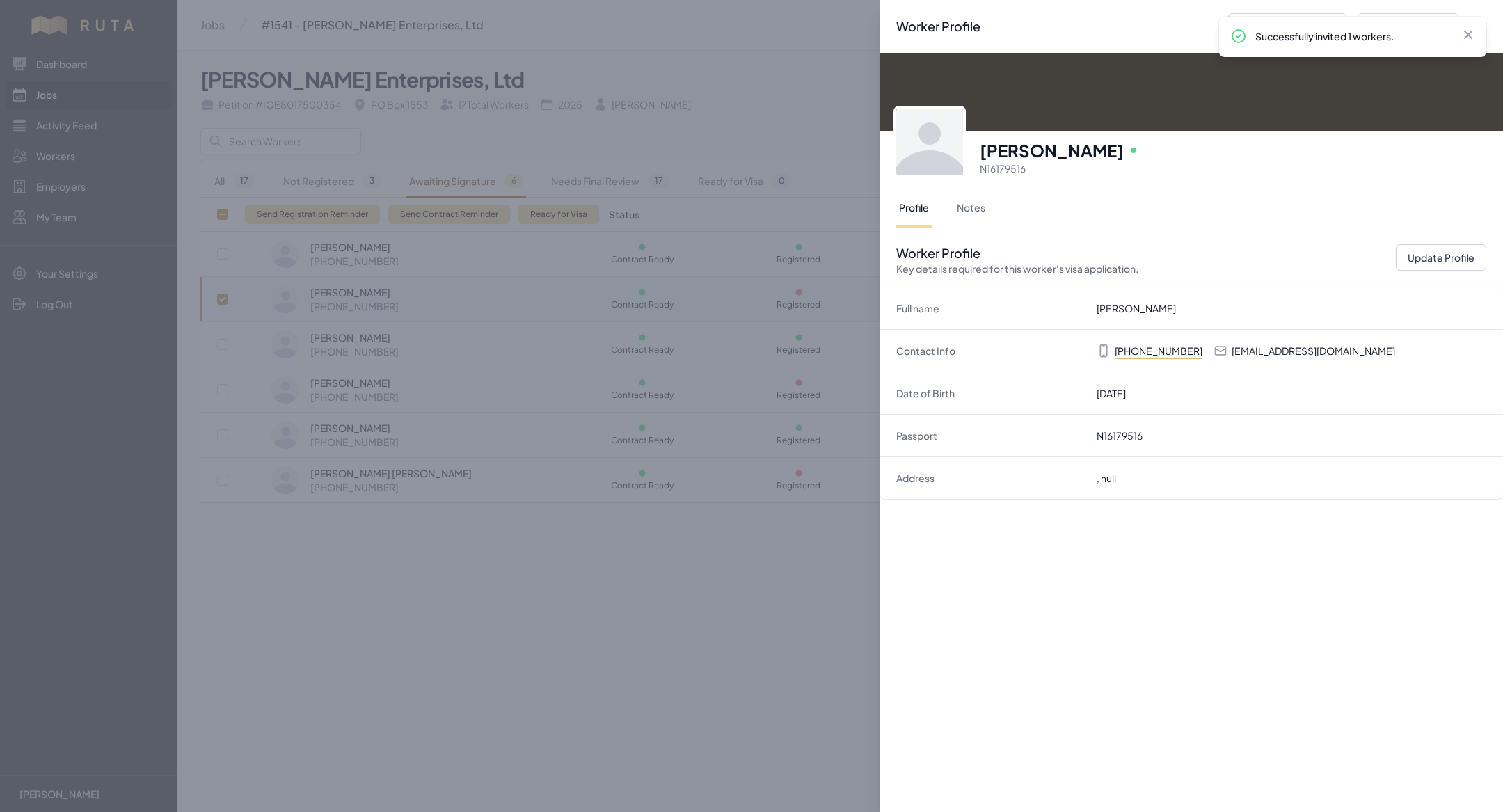
click at [371, 320] on div "Worker Profile Previous Worker Next Worker Close panel [PERSON_NAME] Online N16…" at bounding box center [752, 406] width 1503 height 812
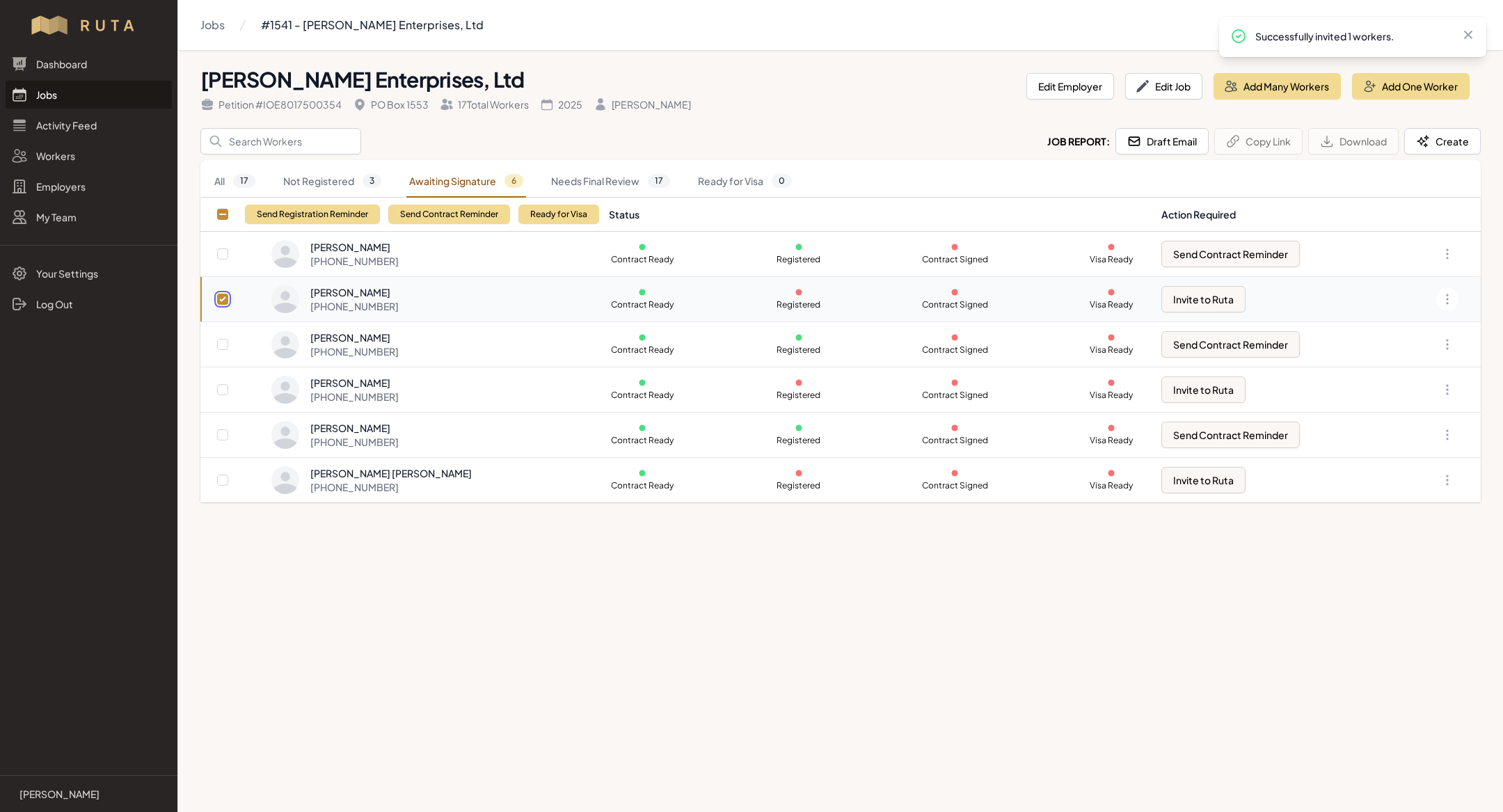
click at [222, 298] on input "checkbox" at bounding box center [222, 299] width 11 height 11
checkbox input "false"
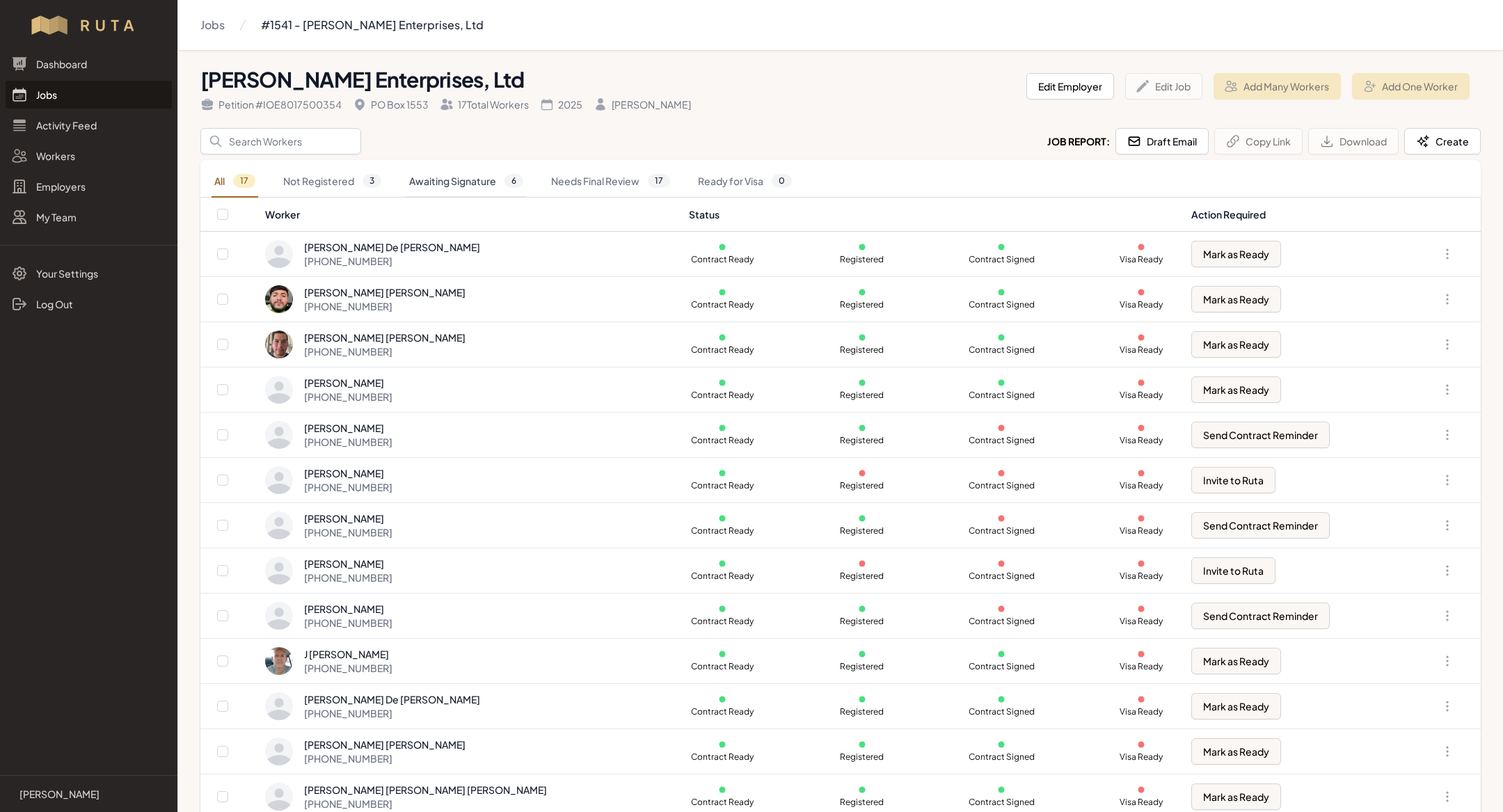
click at [477, 177] on link "Awaiting Signature 6" at bounding box center [466, 181] width 119 height 32
click at [503, 181] on link "Awaiting Signature 6" at bounding box center [466, 181] width 119 height 32
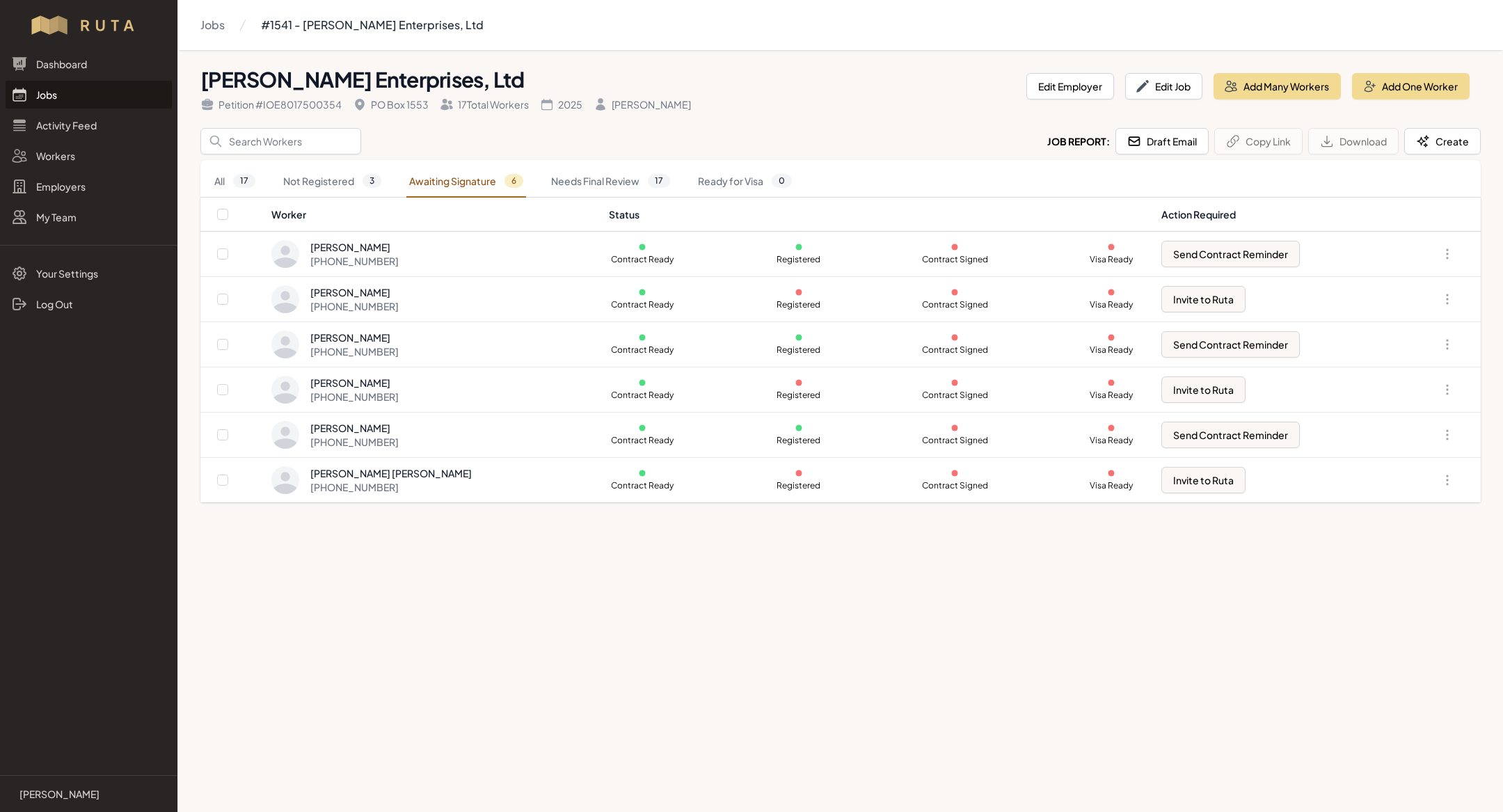
click at [585, 726] on main "Jobs #1541 - Mezger Enterprises, Ltd Mezger Enterprises, Ltd Petition # IOE8017…" at bounding box center [752, 406] width 1503 height 812
click at [986, 703] on main "Jobs #1541 - Mezger Enterprises, Ltd Mezger Enterprises, Ltd Petition # IOE8017…" at bounding box center [752, 406] width 1503 height 812
drag, startPoint x: 926, startPoint y: 210, endPoint x: 1086, endPoint y: 672, distance: 488.9
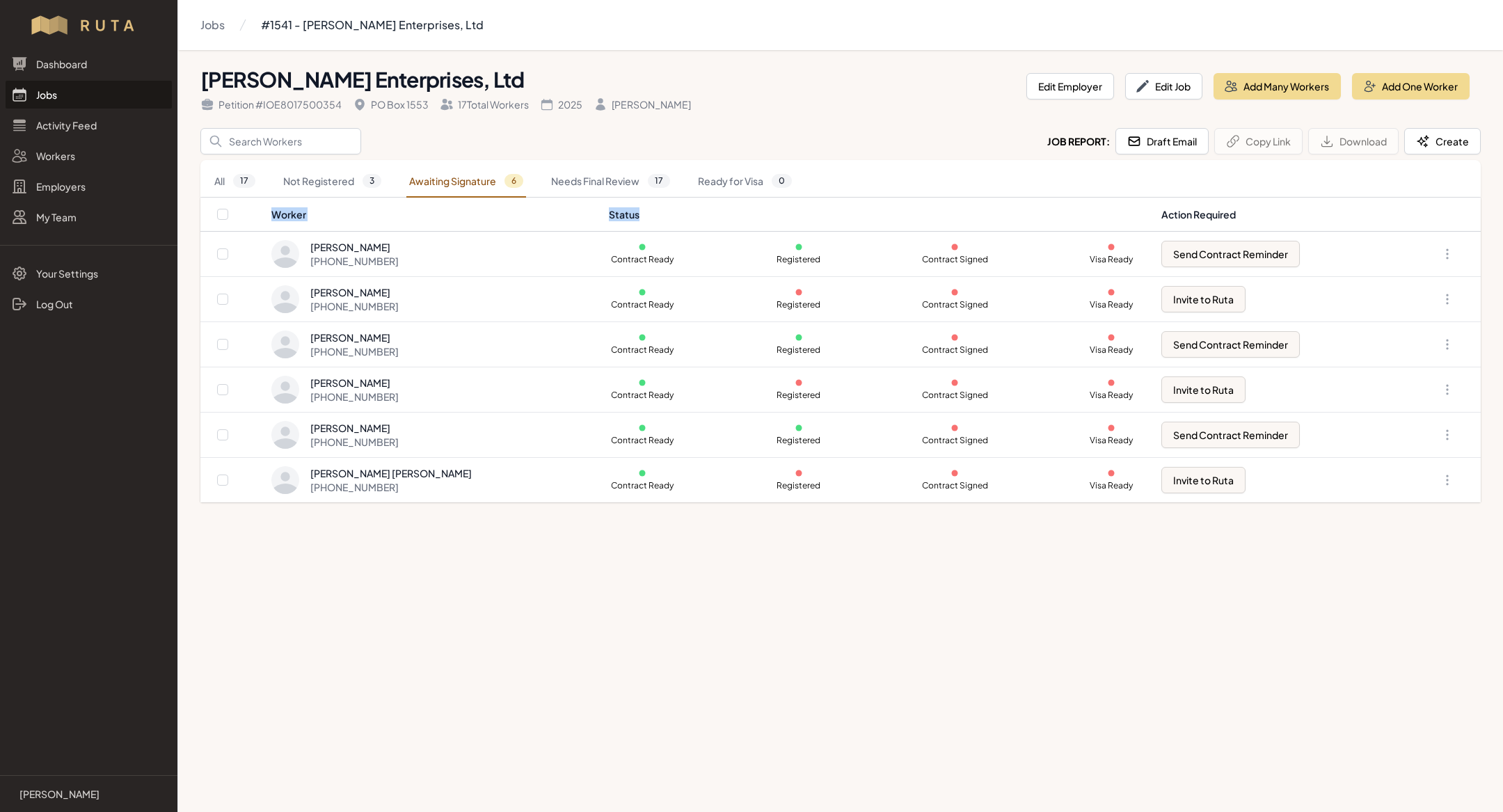
click at [1086, 672] on main "Jobs #1541 - Mezger Enterprises, Ltd Mezger Enterprises, Ltd Petition # IOE8017…" at bounding box center [752, 406] width 1503 height 812
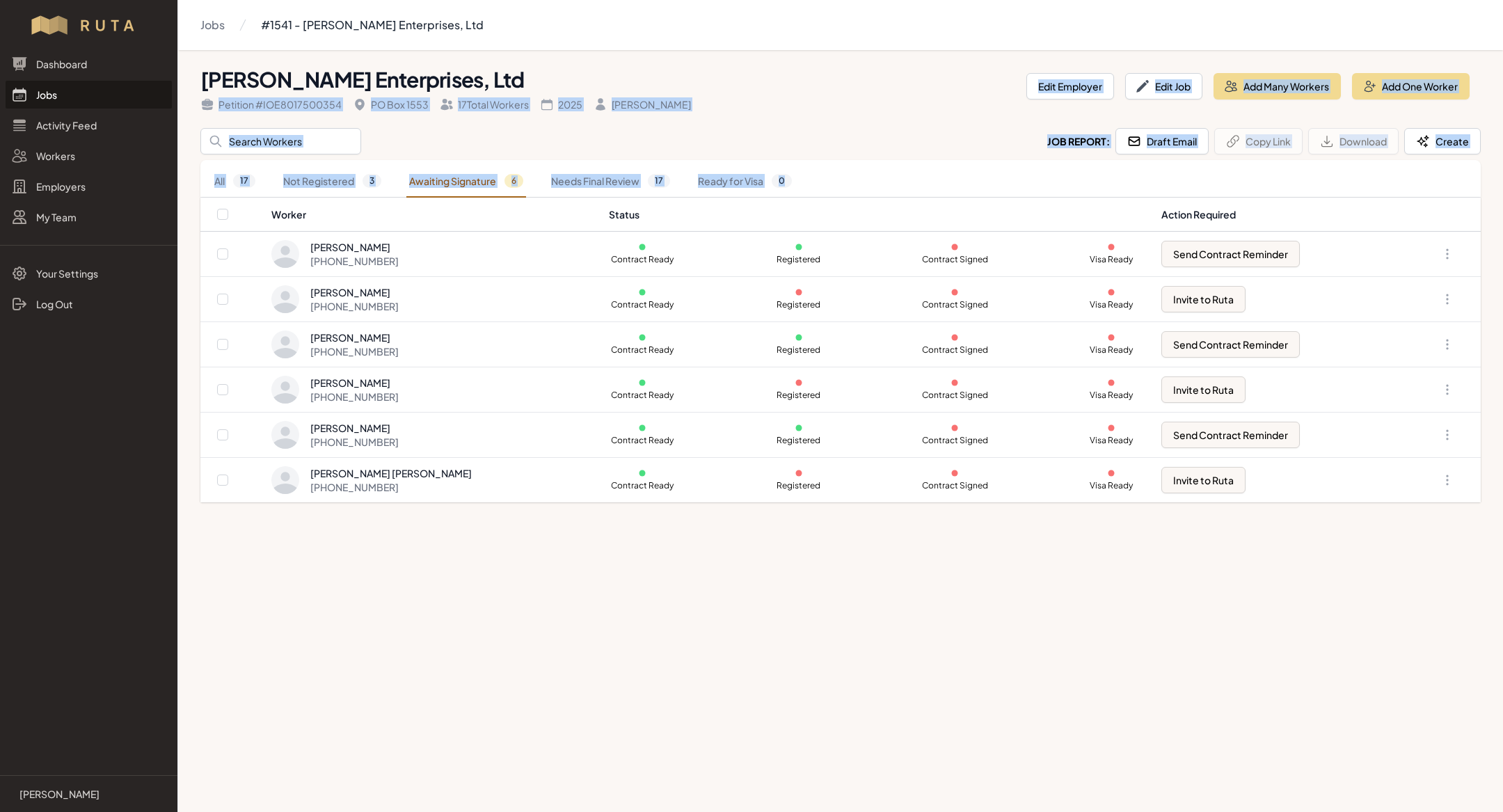
drag, startPoint x: 1168, startPoint y: 649, endPoint x: 345, endPoint y: 110, distance: 983.8
click at [345, 110] on main "Jobs #1541 - Mezger Enterprises, Ltd Mezger Enterprises, Ltd Petition # IOE8017…" at bounding box center [752, 406] width 1503 height 812
click at [398, 137] on div "Search Job Report: Draft Email Copy Link Download Create" at bounding box center [840, 141] width 1280 height 27
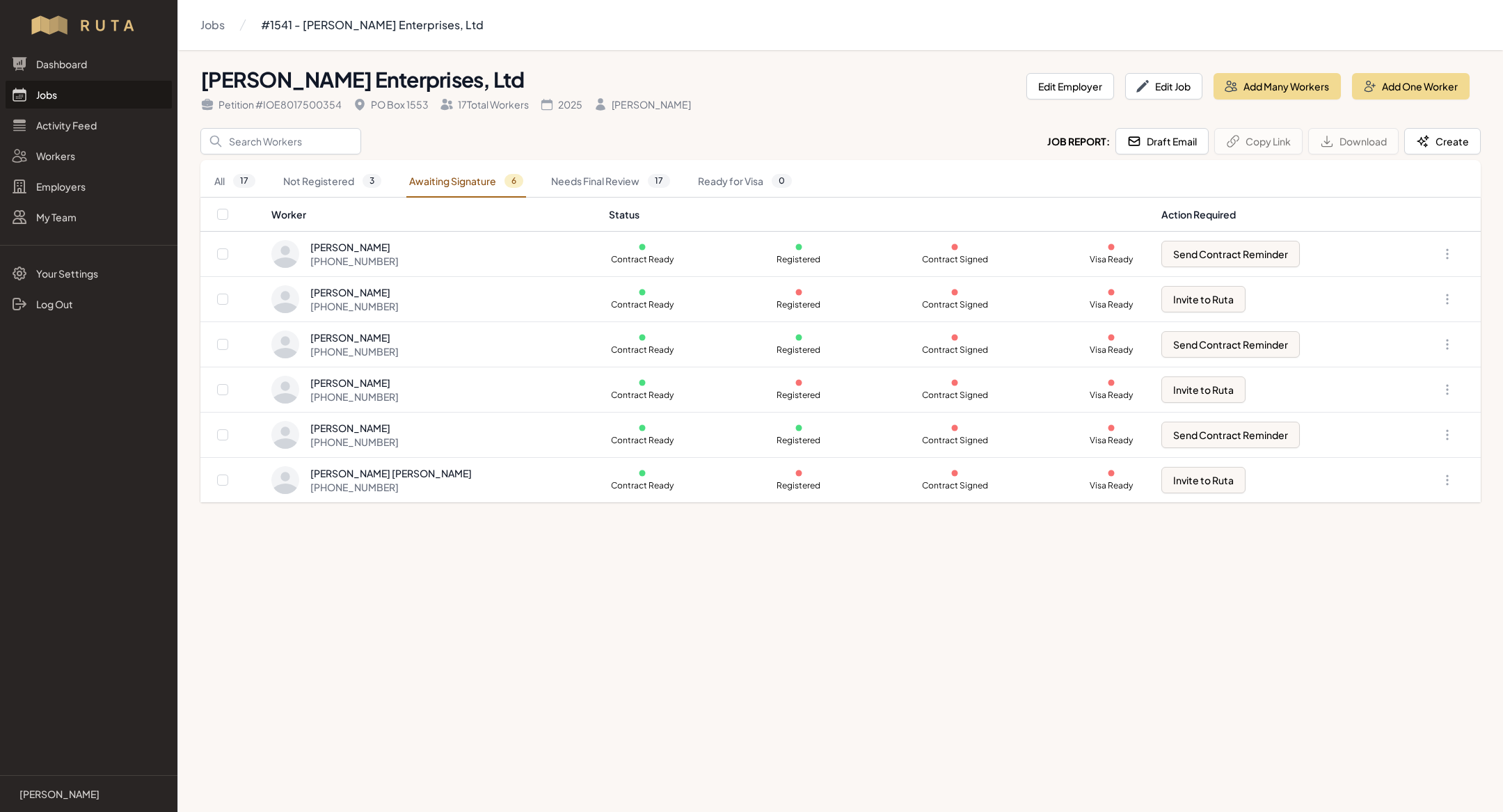
drag, startPoint x: 398, startPoint y: 137, endPoint x: 850, endPoint y: 631, distance: 669.6
click at [850, 631] on main "Jobs #1541 - Mezger Enterprises, Ltd Mezger Enterprises, Ltd Petition # IOE8017…" at bounding box center [752, 406] width 1503 height 812
click at [67, 98] on link "Jobs" at bounding box center [89, 94] width 166 height 27
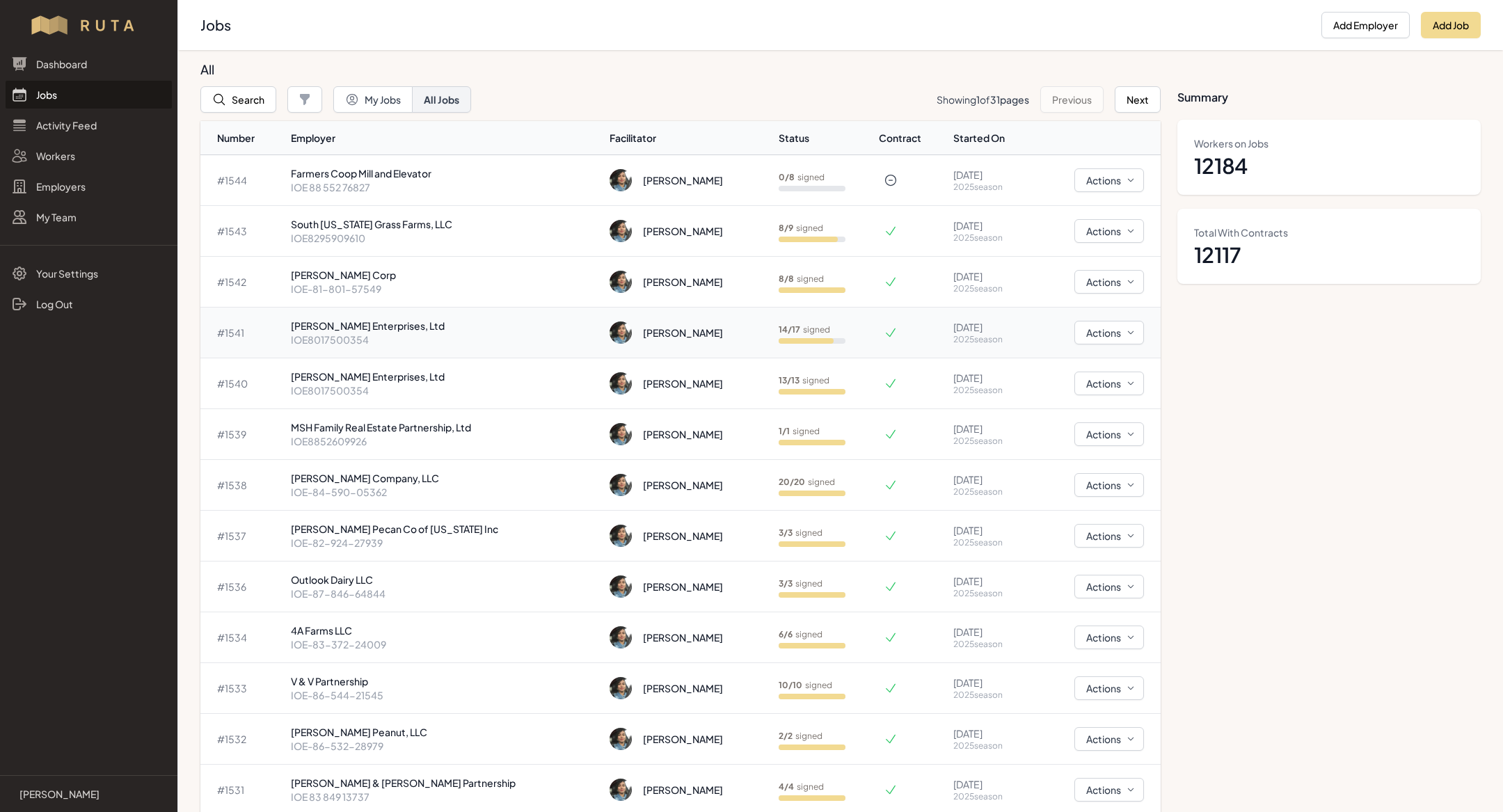
click at [393, 343] on p "IOE8017500354" at bounding box center [444, 339] width 308 height 14
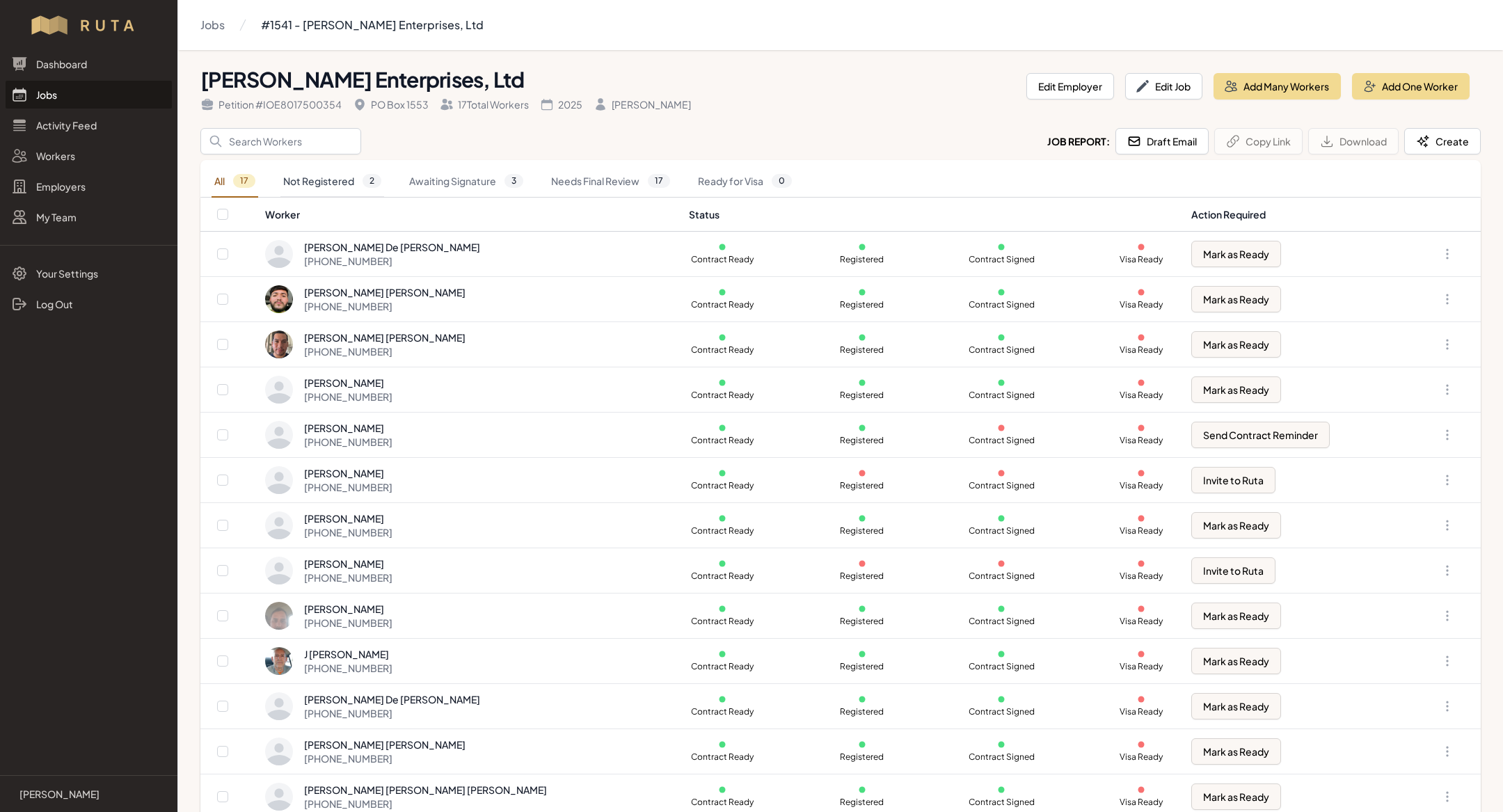
click at [357, 177] on link "Not Registered 2" at bounding box center [332, 181] width 104 height 32
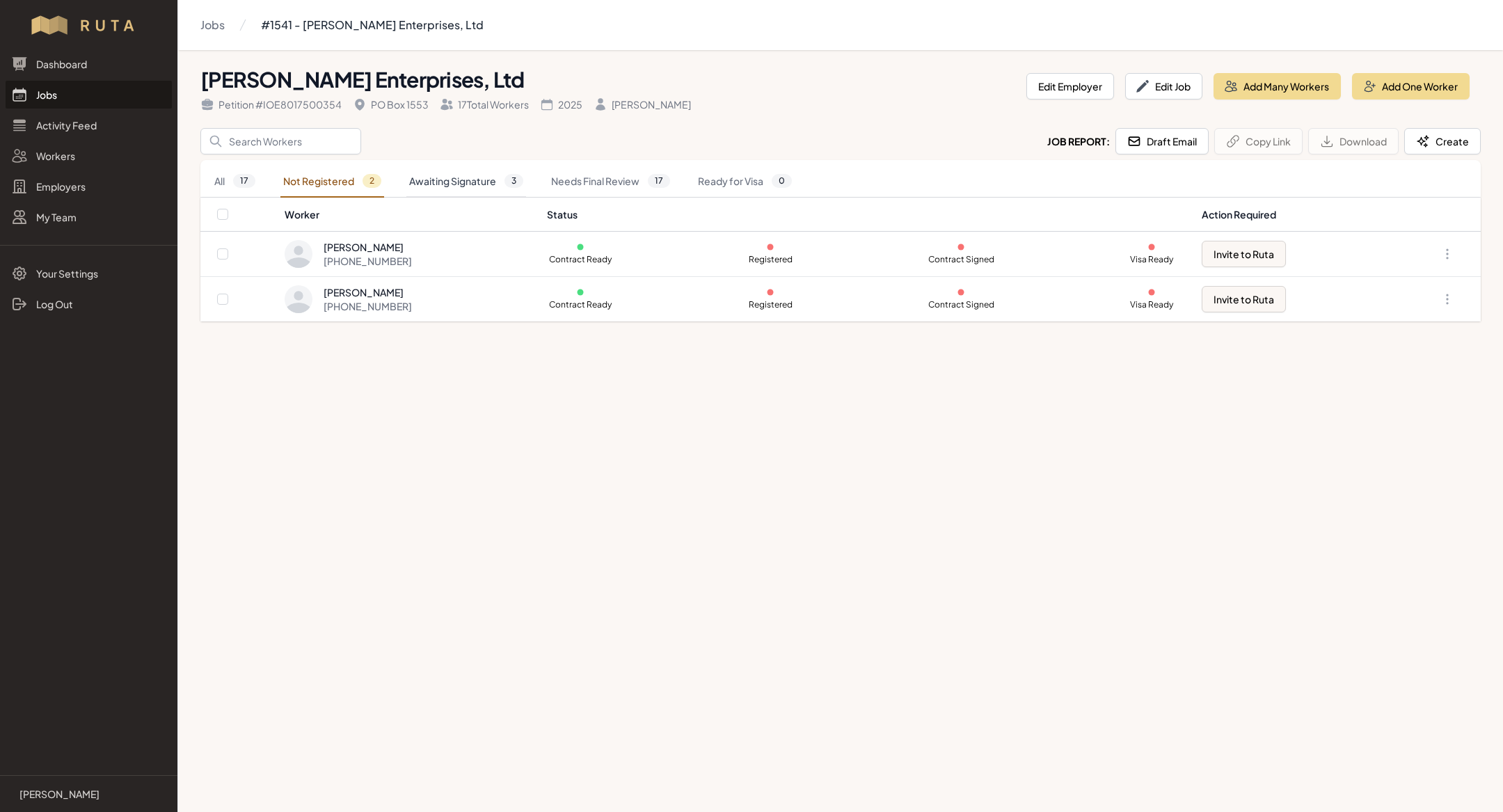
click at [448, 180] on link "Awaiting Signature 3" at bounding box center [466, 181] width 119 height 32
